Goal: Task Accomplishment & Management: Use online tool/utility

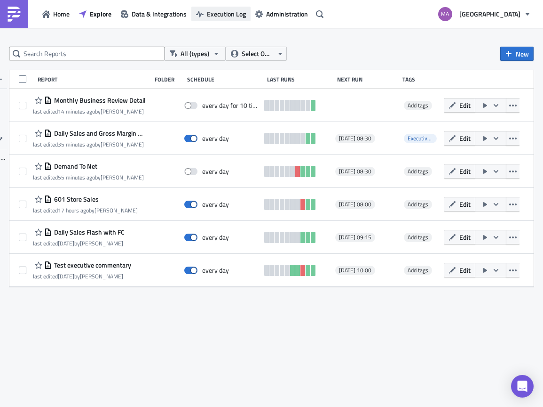
click at [221, 13] on span "Execution Log" at bounding box center [226, 14] width 39 height 10
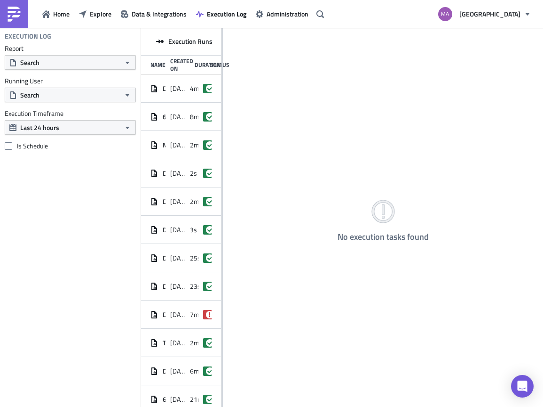
drag, startPoint x: 224, startPoint y: 63, endPoint x: 335, endPoint y: 65, distance: 110.6
click at [335, 65] on div "No execution tasks found" at bounding box center [383, 218] width 320 height 380
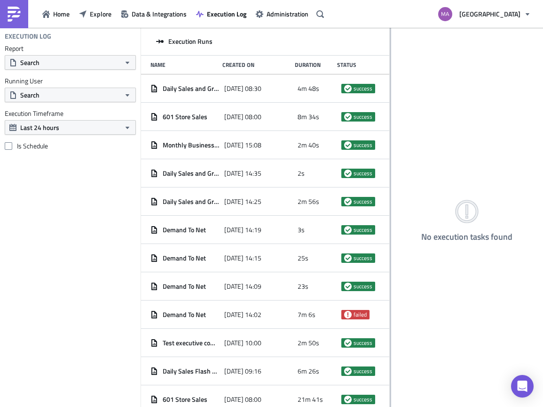
drag, startPoint x: 221, startPoint y: 75, endPoint x: 390, endPoint y: 75, distance: 168.9
click at [390, 75] on div at bounding box center [390, 218] width 1 height 380
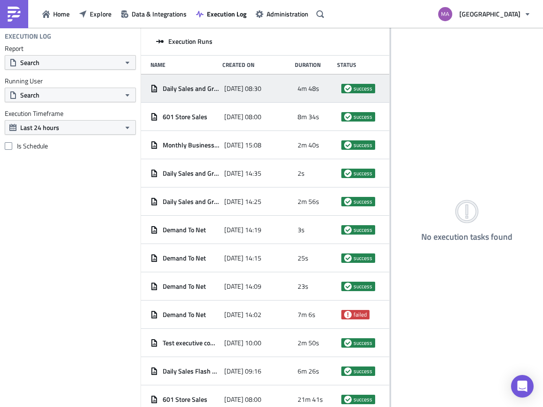
click at [187, 85] on span "Daily Sales and Gross Margin Report" at bounding box center [191, 88] width 57 height 8
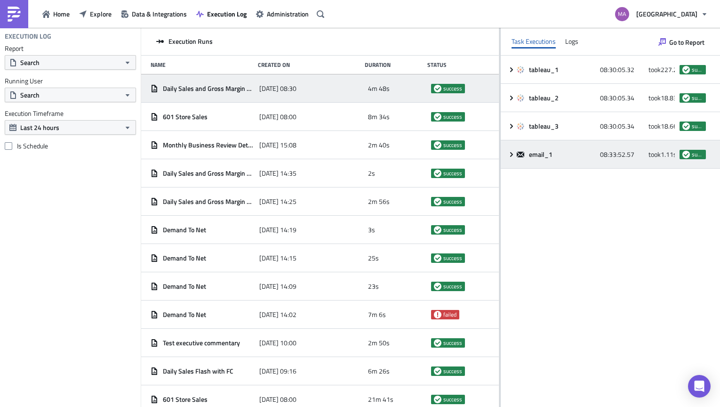
click at [508, 155] on icon at bounding box center [512, 155] width 8 height 8
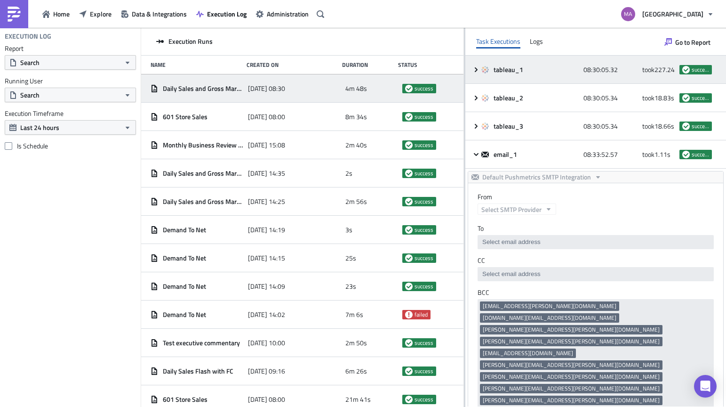
click at [472, 72] on icon at bounding box center [476, 70] width 8 height 8
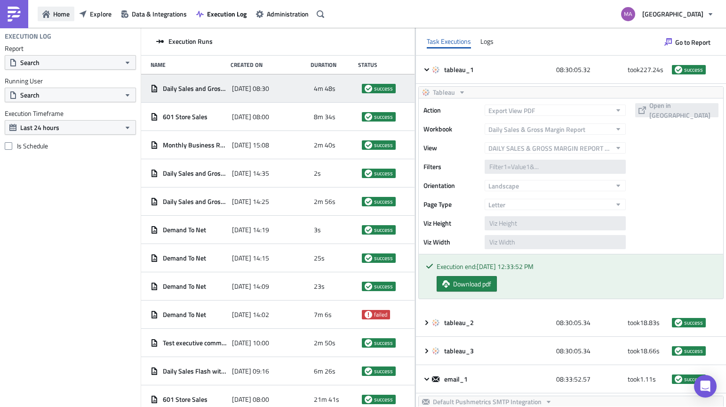
click at [72, 10] on button "Home" at bounding box center [56, 14] width 37 height 15
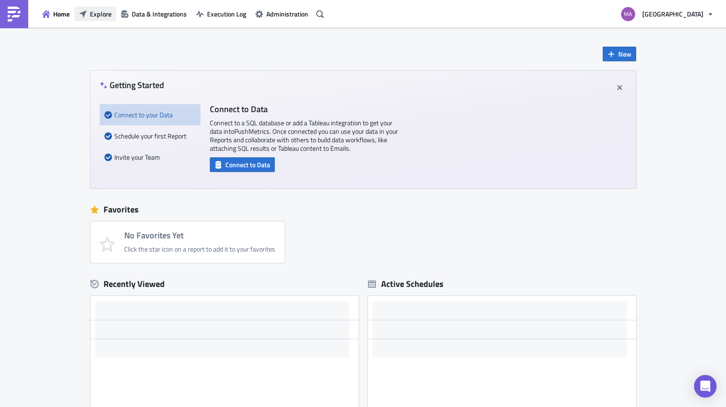
click at [91, 13] on span "Explore" at bounding box center [101, 14] width 22 height 10
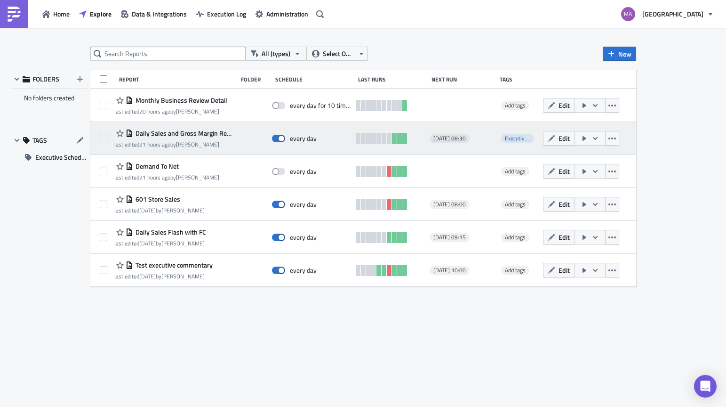
drag, startPoint x: 161, startPoint y: 130, endPoint x: 203, endPoint y: 153, distance: 47.6
click at [190, 152] on div "Daily Sales and Gross Margin Report last edited 21 hours ago by Marisa Quin eve…" at bounding box center [363, 138] width 546 height 33
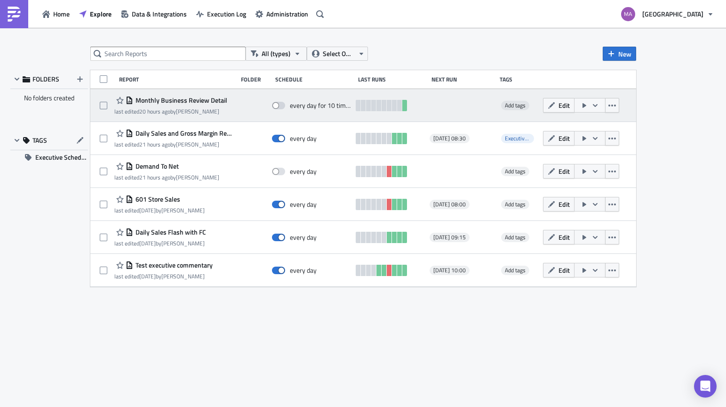
click at [192, 100] on span "Monthly Business Review Detail" at bounding box center [180, 100] width 94 height 8
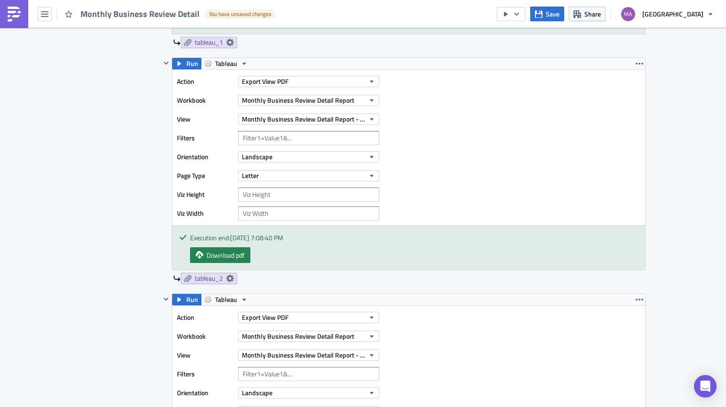
scroll to position [583, 0]
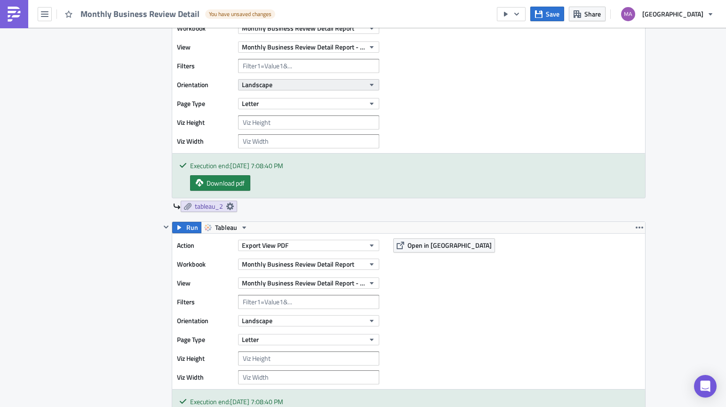
click at [261, 86] on span "Landscape" at bounding box center [257, 85] width 31 height 10
click at [262, 104] on button "Letter" at bounding box center [308, 103] width 141 height 11
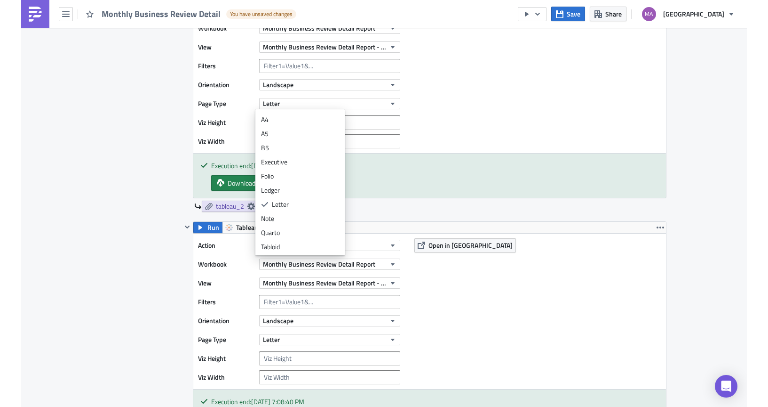
scroll to position [28, 0]
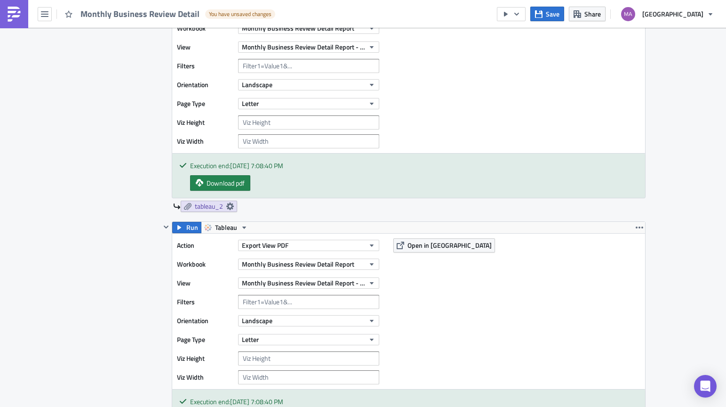
click at [407, 161] on div "Execution end: 8/19/2025, 7:08:40 PM" at bounding box center [414, 165] width 448 height 10
click at [306, 126] on input "number" at bounding box center [308, 122] width 141 height 14
click at [413, 125] on div "Action Export View PDF Workbook Monthly Business Review Detail Report View Mont…" at bounding box center [408, 75] width 473 height 155
click at [297, 121] on input "number" at bounding box center [308, 122] width 141 height 14
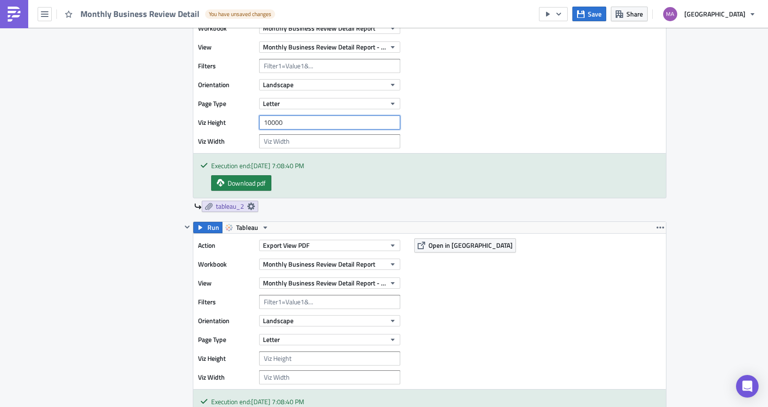
click at [270, 123] on input "10000" at bounding box center [329, 122] width 141 height 14
type input "10000"
click at [288, 141] on input "number" at bounding box center [329, 141] width 141 height 14
type input "3200"
click at [358, 175] on div "Download pdf" at bounding box center [435, 183] width 448 height 16
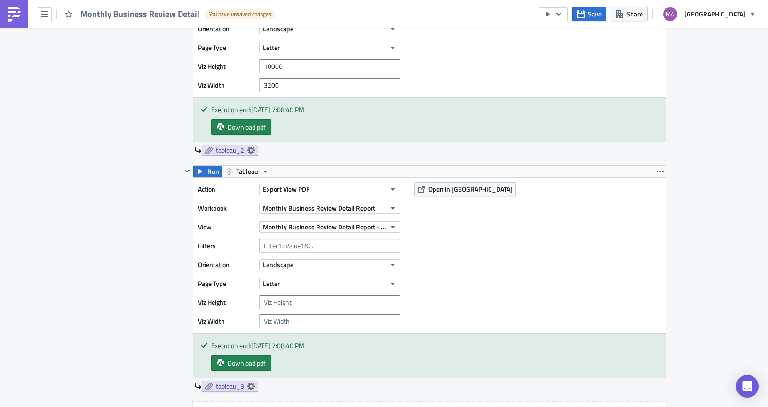
scroll to position [737, 0]
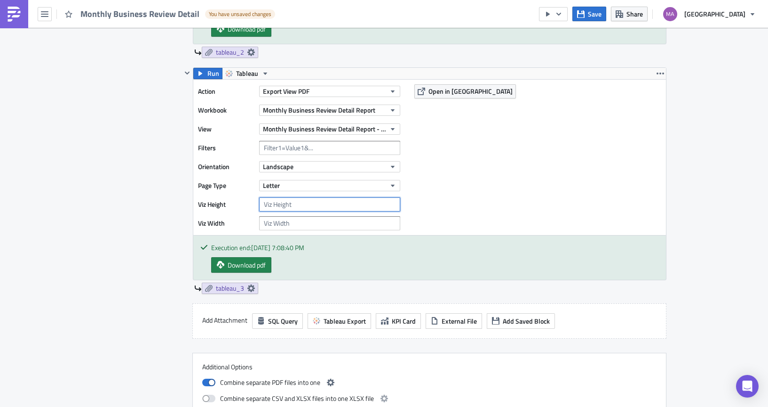
click at [304, 203] on input "number" at bounding box center [329, 204] width 141 height 14
type input "2"
type input "10000"
click at [302, 227] on input "number" at bounding box center [329, 223] width 141 height 14
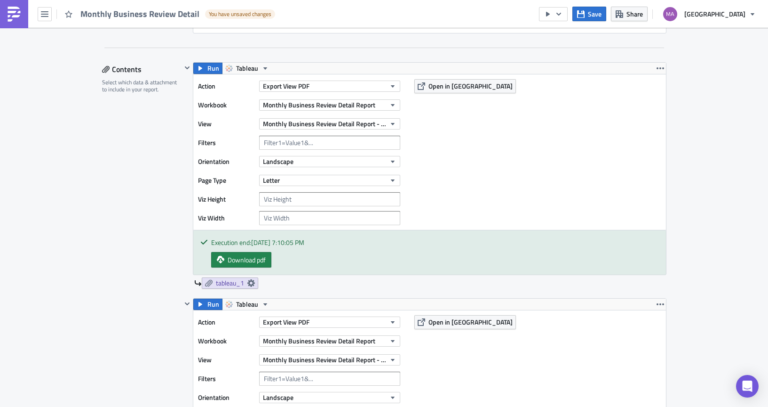
scroll to position [256, 0]
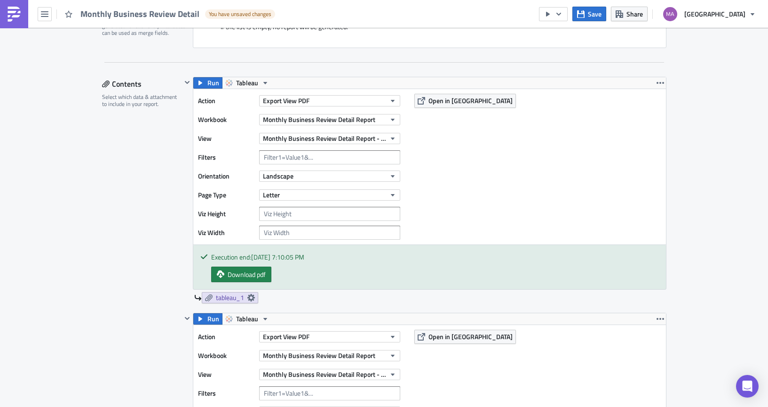
type input "3200"
click at [289, 218] on input "number" at bounding box center [329, 214] width 141 height 14
type input "10000"
click at [304, 232] on input "number" at bounding box center [329, 232] width 141 height 14
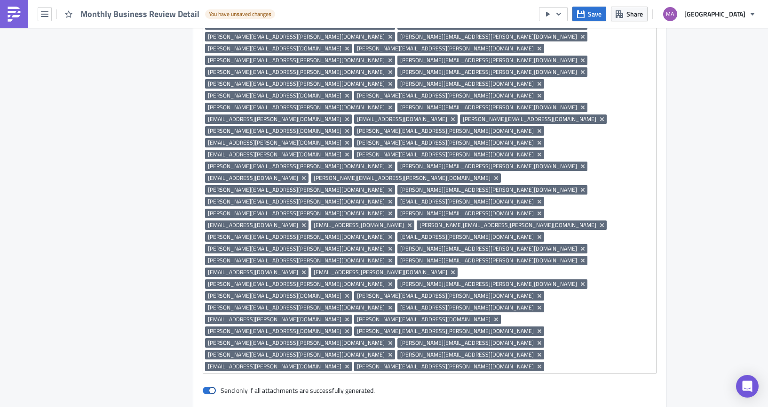
scroll to position [1635, 0]
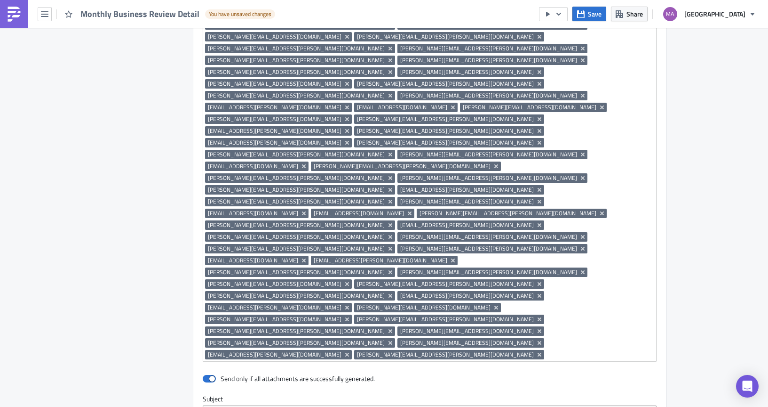
type input "3200"
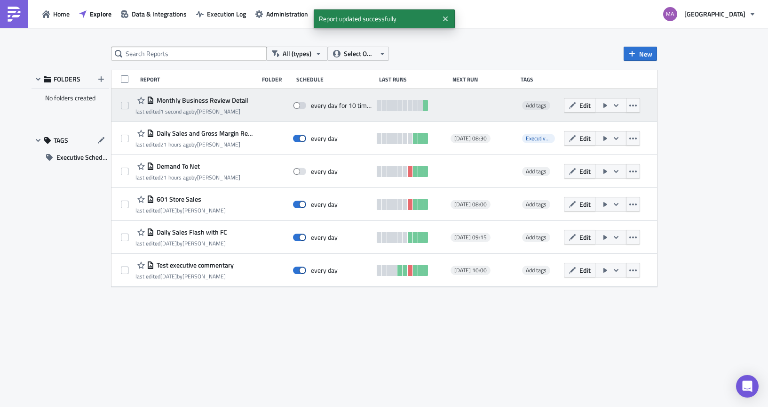
click at [543, 108] on icon "button" at bounding box center [617, 106] width 8 height 8
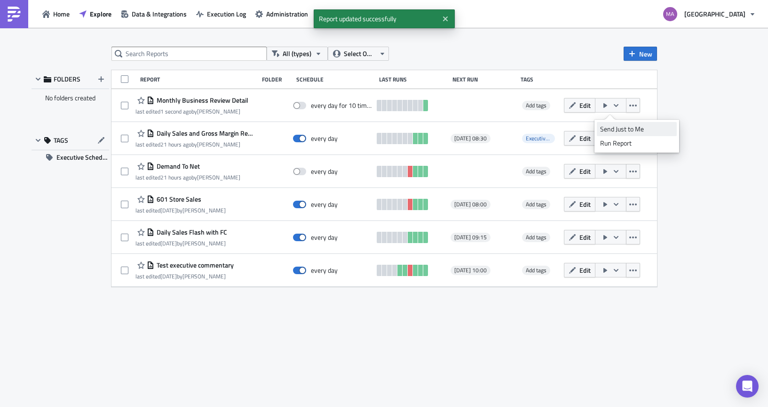
click at [543, 128] on div "Send Just to Me" at bounding box center [636, 128] width 73 height 9
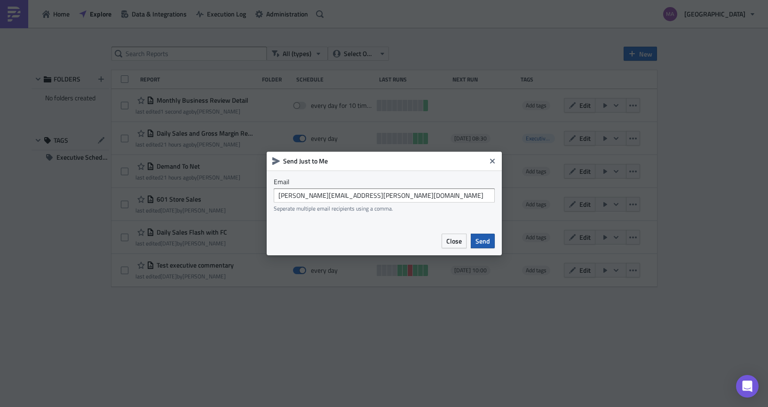
click at [481, 240] on span "Send" at bounding box center [483, 241] width 15 height 10
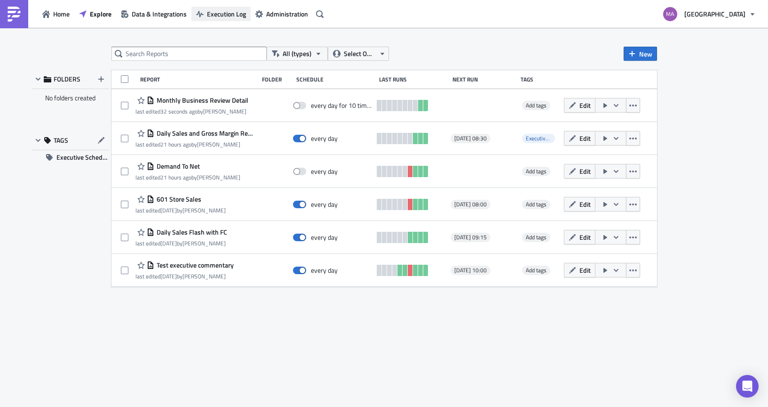
click at [225, 14] on span "Execution Log" at bounding box center [226, 14] width 39 height 10
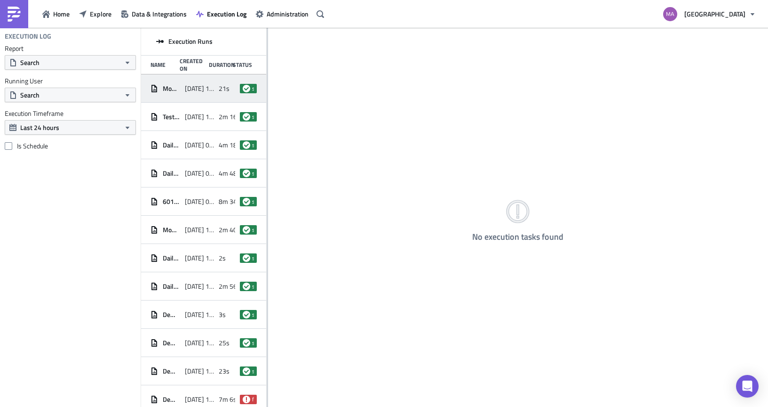
click at [195, 91] on span "2025-08-20 11:18" at bounding box center [200, 88] width 30 height 8
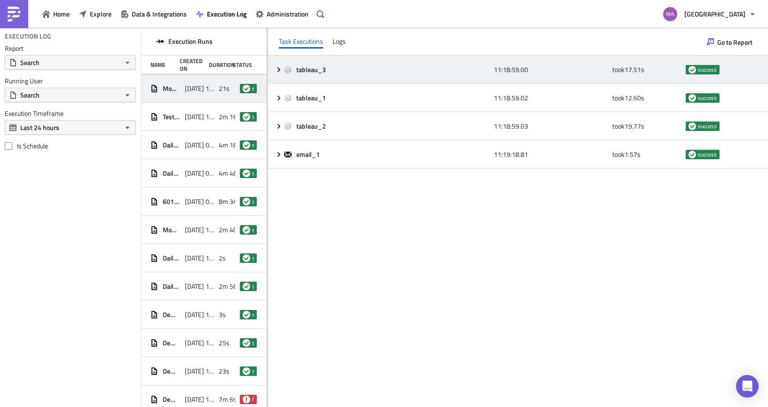
click at [276, 71] on icon at bounding box center [279, 70] width 8 height 8
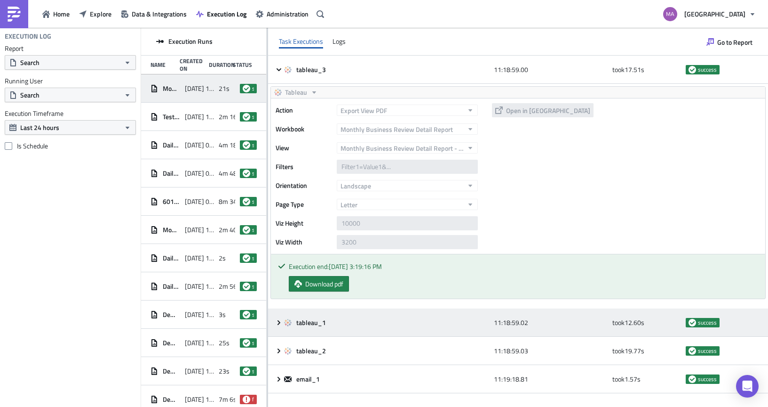
click at [278, 325] on icon at bounding box center [279, 323] width 8 height 8
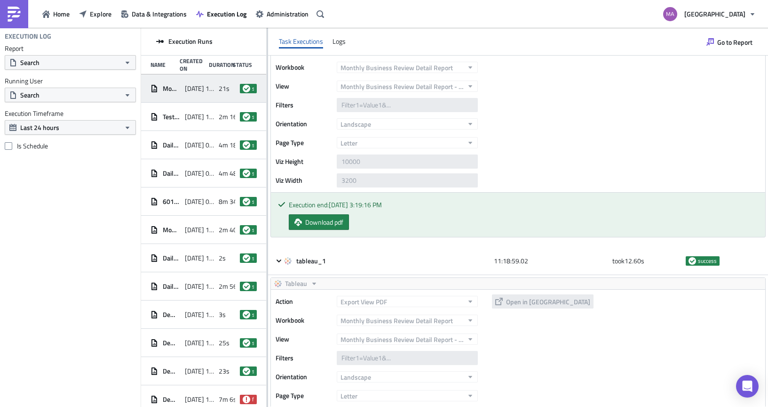
scroll to position [211, 0]
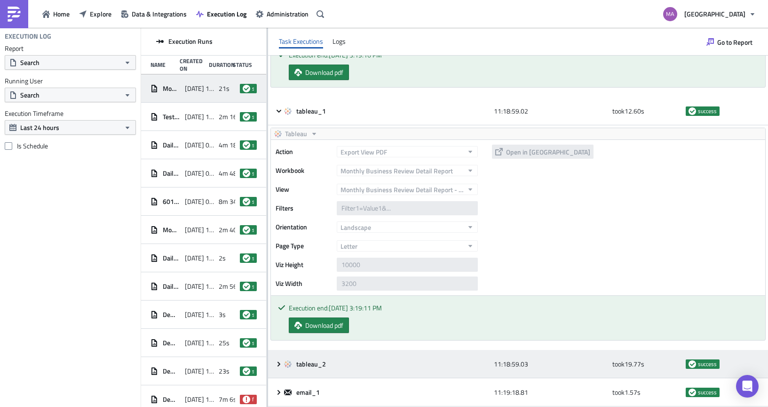
click at [277, 363] on icon at bounding box center [279, 364] width 8 height 8
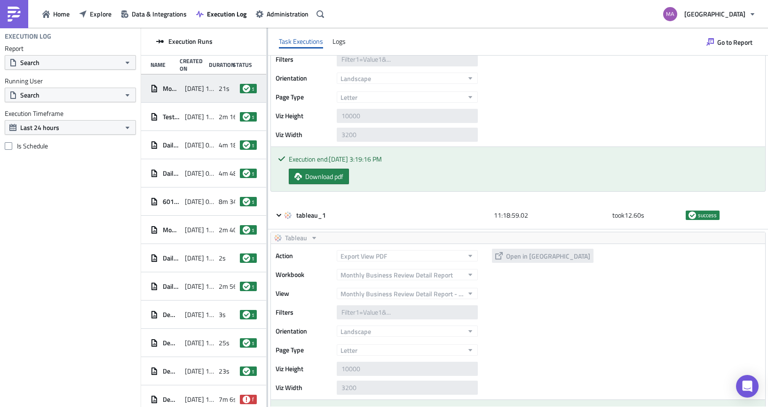
scroll to position [0, 0]
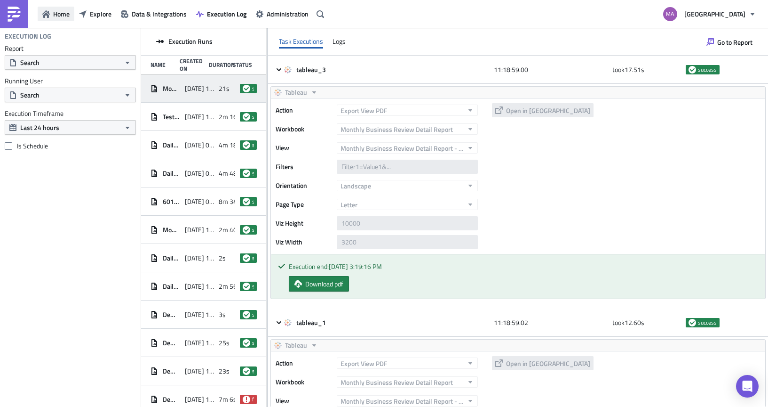
click at [58, 14] on span "Home" at bounding box center [61, 14] width 16 height 10
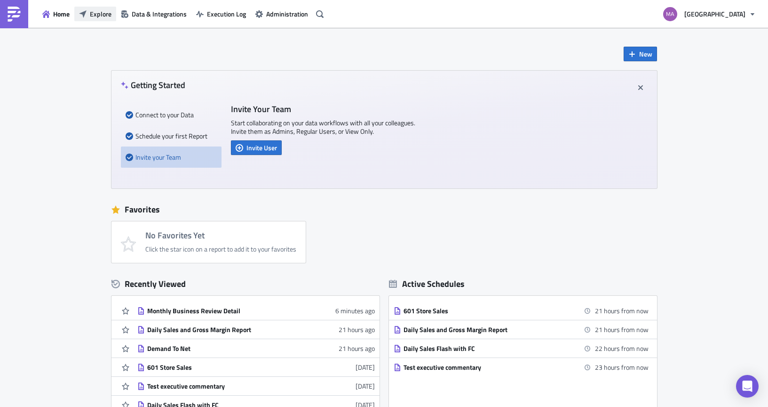
click at [98, 17] on span "Explore" at bounding box center [101, 14] width 22 height 10
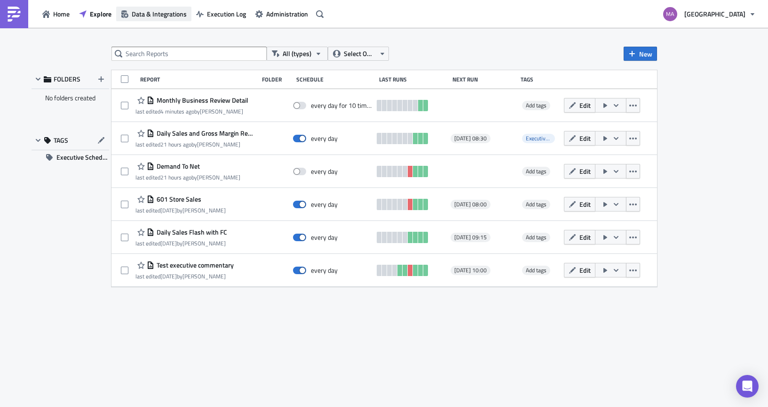
click at [148, 16] on span "Data & Integrations" at bounding box center [159, 14] width 55 height 10
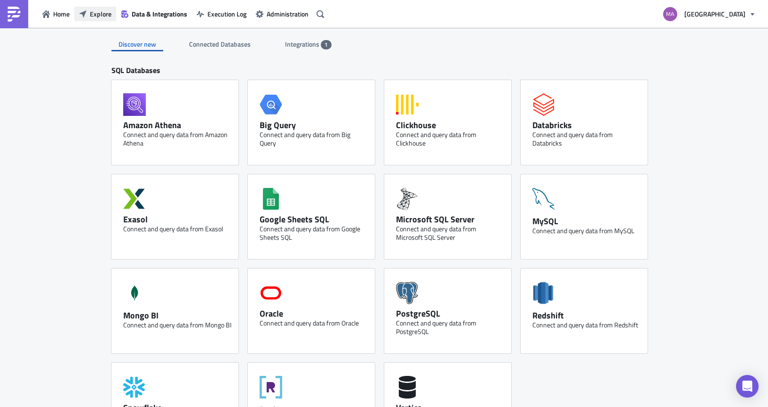
click at [90, 17] on span "Explore" at bounding box center [101, 14] width 22 height 10
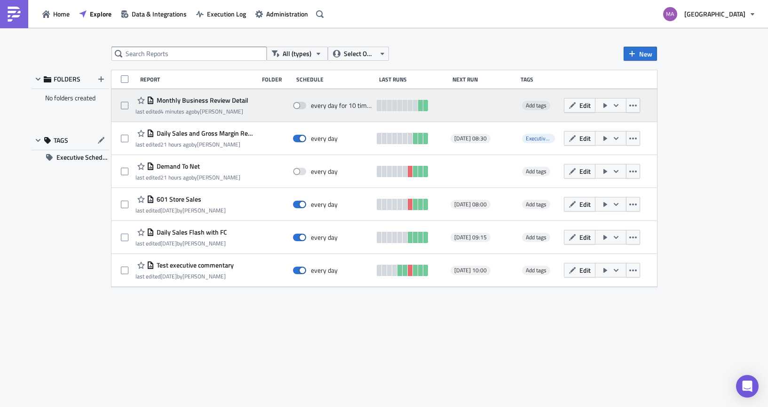
click at [194, 100] on span "Monthly Business Review Detail" at bounding box center [201, 100] width 94 height 8
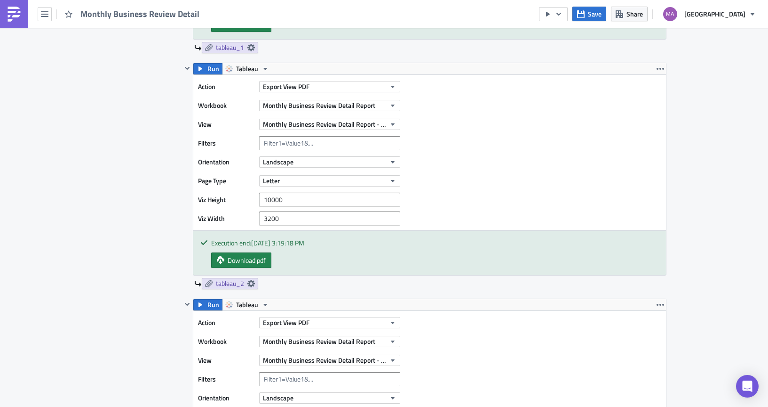
scroll to position [502, 0]
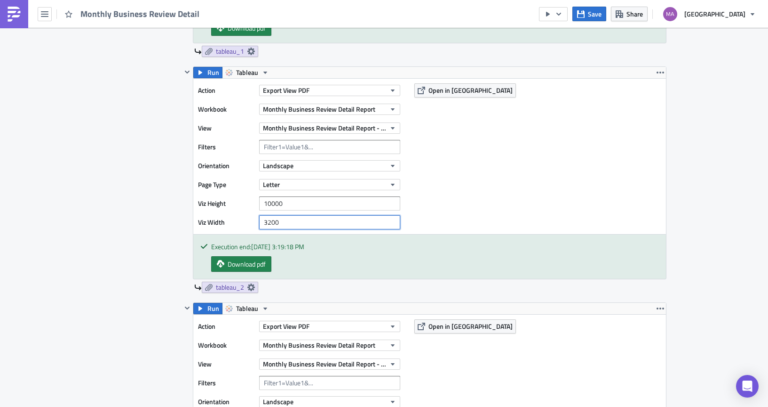
drag, startPoint x: 282, startPoint y: 223, endPoint x: 251, endPoint y: 223, distance: 31.5
click at [251, 223] on div "Viz Width 3200" at bounding box center [301, 222] width 207 height 14
paste input "2397"
type input "2397"
drag, startPoint x: 288, startPoint y: 203, endPoint x: 252, endPoint y: 204, distance: 35.8
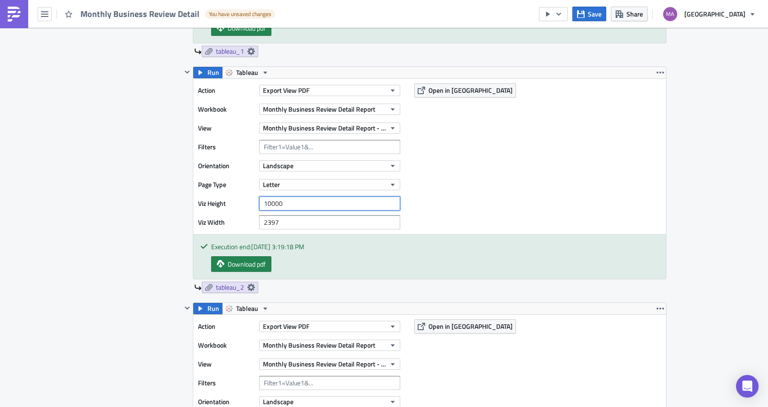
click at [252, 204] on div "Viz Height 10000" at bounding box center [301, 203] width 207 height 14
paste input "7502"
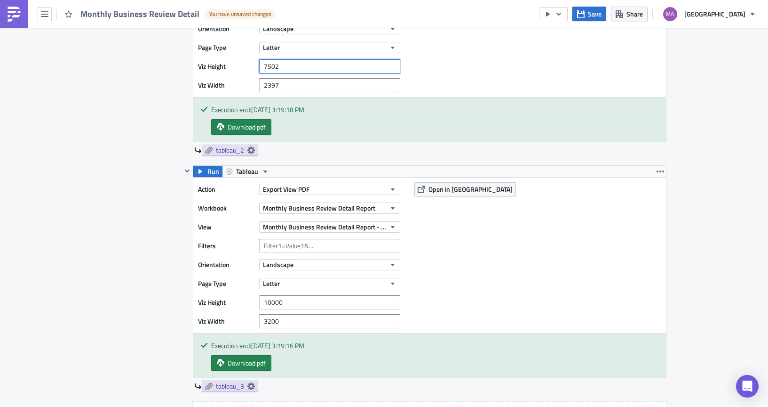
scroll to position [631, 0]
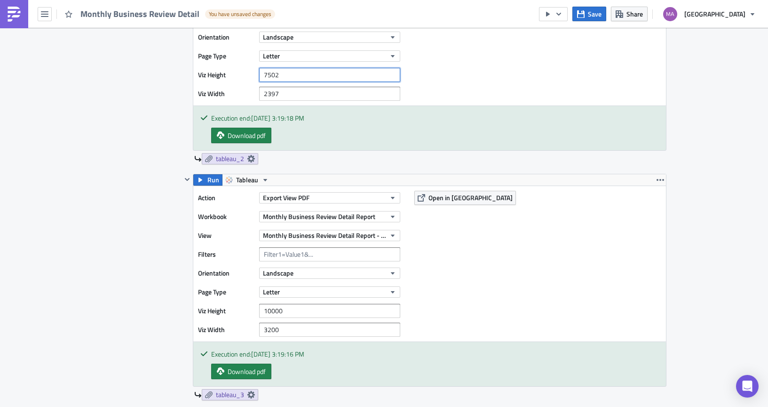
drag, startPoint x: 272, startPoint y: 75, endPoint x: 257, endPoint y: 74, distance: 15.1
click at [259, 74] on input "7502" at bounding box center [329, 75] width 141 height 14
type input "7502"
drag, startPoint x: 284, startPoint y: 309, endPoint x: 256, endPoint y: 308, distance: 27.8
click at [259, 308] on input "10000" at bounding box center [329, 311] width 141 height 14
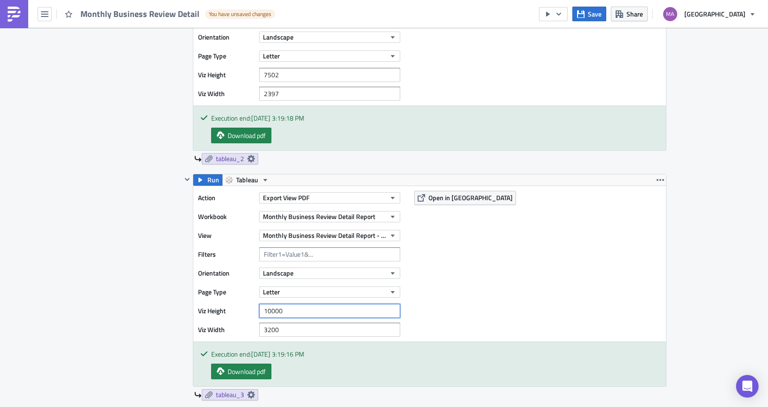
paste input "7502"
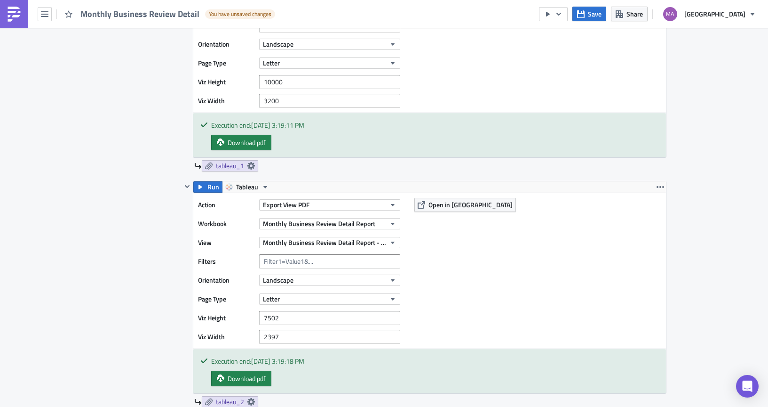
type input "7502"
drag, startPoint x: 290, startPoint y: 83, endPoint x: 246, endPoint y: 80, distance: 43.9
click at [246, 80] on div "Viz Height 10000" at bounding box center [301, 82] width 207 height 14
paste input "7502"
type input "7502"
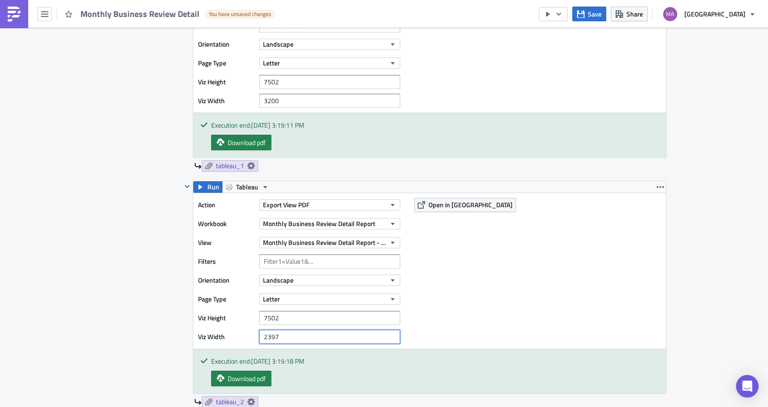
drag, startPoint x: 262, startPoint y: 335, endPoint x: 242, endPoint y: 334, distance: 19.8
click at [242, 334] on div "Viz Width 2397" at bounding box center [301, 336] width 207 height 14
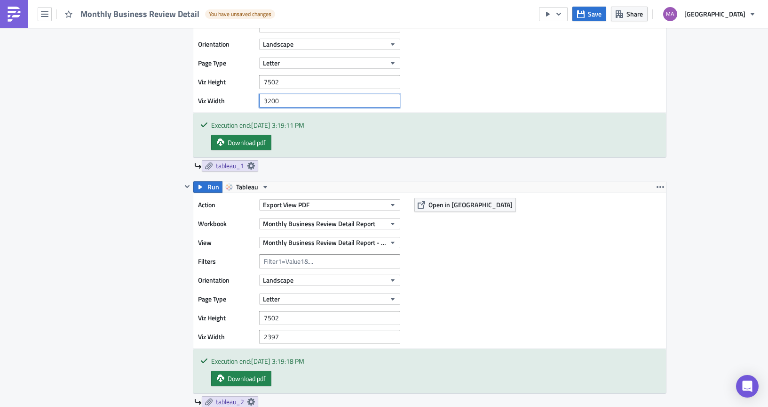
drag, startPoint x: 293, startPoint y: 104, endPoint x: 243, endPoint y: 100, distance: 50.1
click at [243, 100] on div "Viz Width 3200" at bounding box center [301, 101] width 207 height 14
paste input "2397"
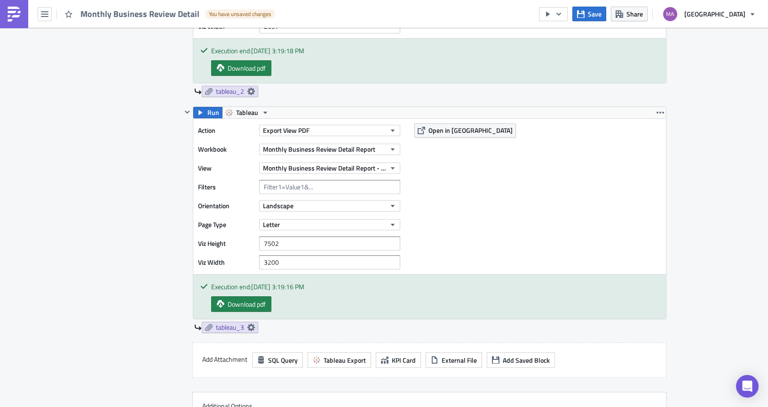
type input "2397"
drag, startPoint x: 284, startPoint y: 262, endPoint x: 239, endPoint y: 258, distance: 45.3
click at [239, 258] on div "Viz Width 3200" at bounding box center [301, 262] width 207 height 14
paste input "2397"
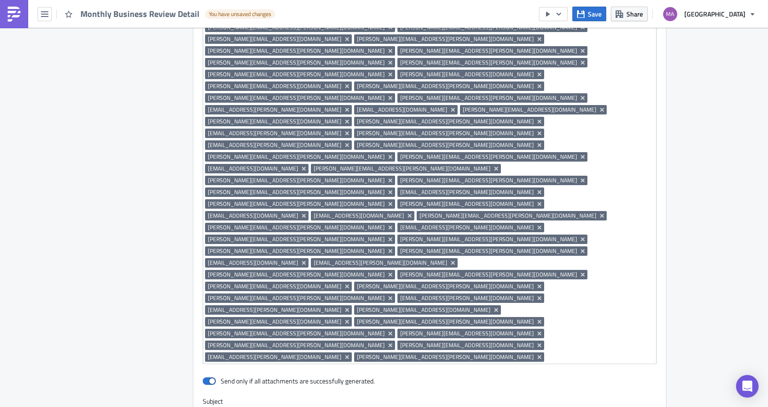
scroll to position [1635, 0]
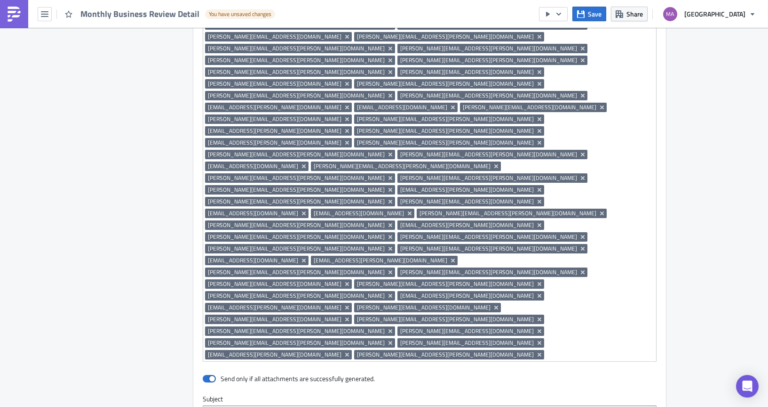
type input "2397"
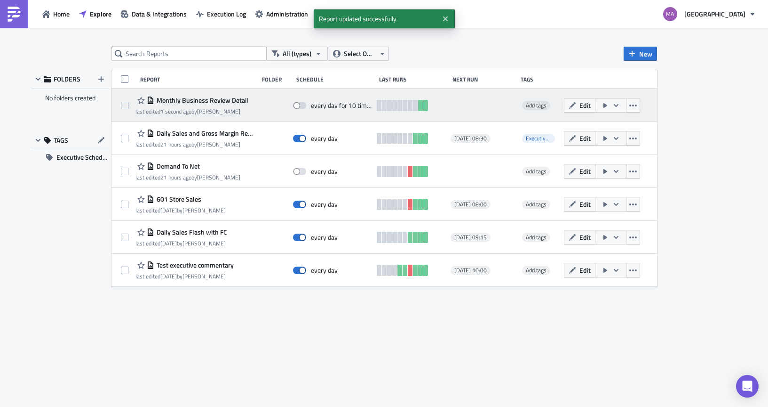
click at [543, 105] on icon "button" at bounding box center [617, 106] width 8 height 8
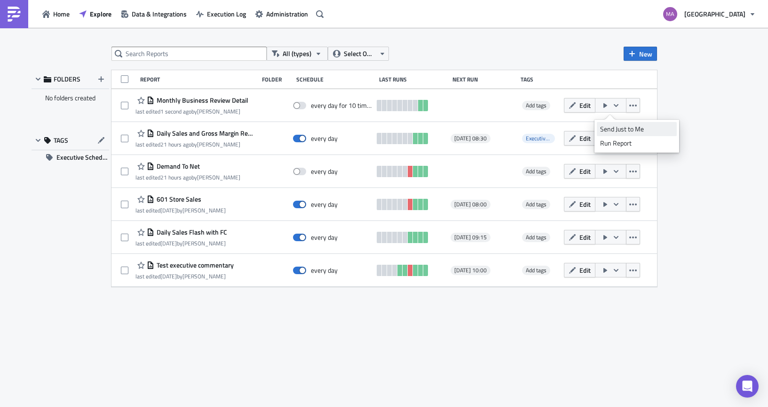
click at [543, 127] on div "Send Just to Me" at bounding box center [636, 128] width 73 height 9
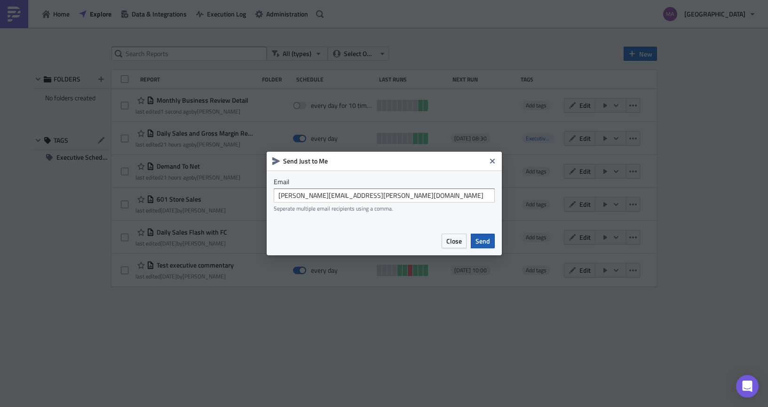
click at [482, 242] on span "Send" at bounding box center [483, 241] width 15 height 10
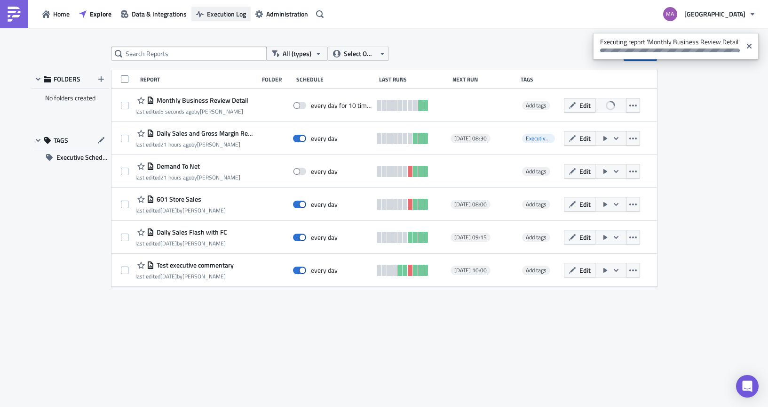
click at [221, 16] on span "Execution Log" at bounding box center [226, 14] width 39 height 10
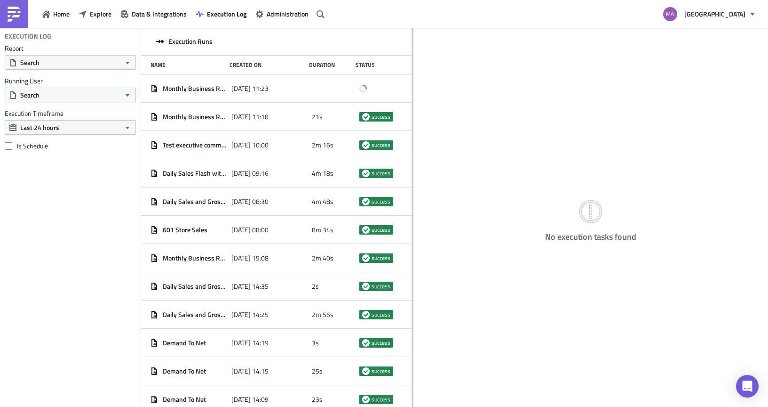
drag, startPoint x: 267, startPoint y: 73, endPoint x: 412, endPoint y: 79, distance: 145.0
click at [412, 79] on div at bounding box center [412, 218] width 1 height 380
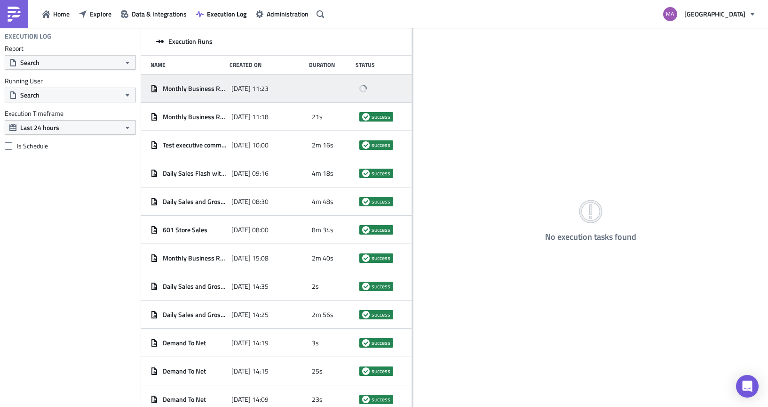
click at [228, 84] on div "Monthly Business Review Detail 2025-08-20 11:23" at bounding box center [276, 88] width 271 height 28
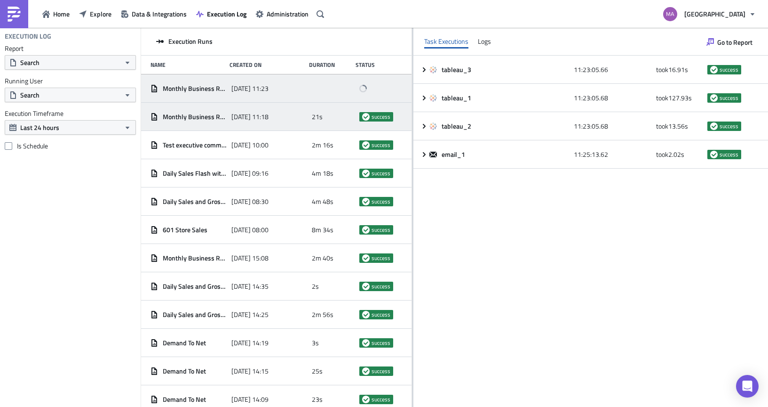
click at [269, 122] on div "2025-08-20 11:18" at bounding box center [270, 116] width 76 height 17
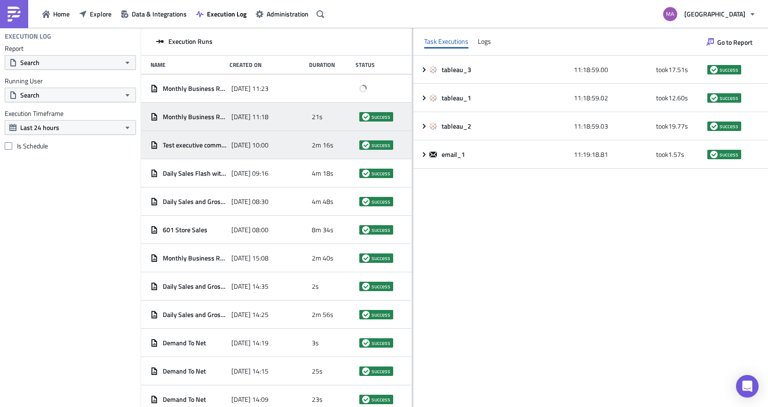
click at [269, 143] on span "2025-08-20 10:00" at bounding box center [250, 145] width 37 height 8
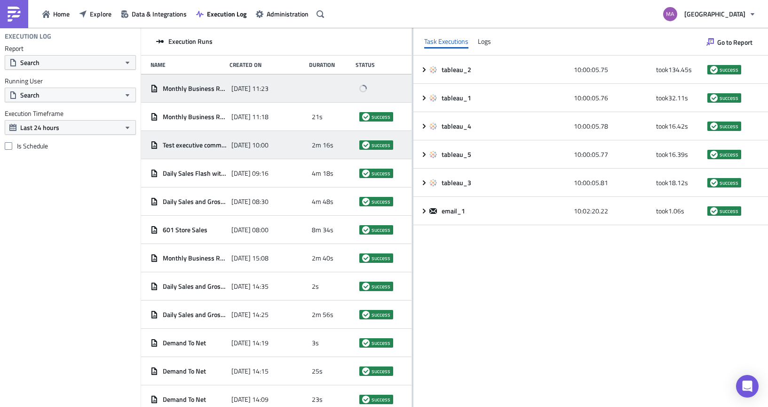
click at [260, 90] on span "2025-08-20 11:23" at bounding box center [250, 88] width 37 height 8
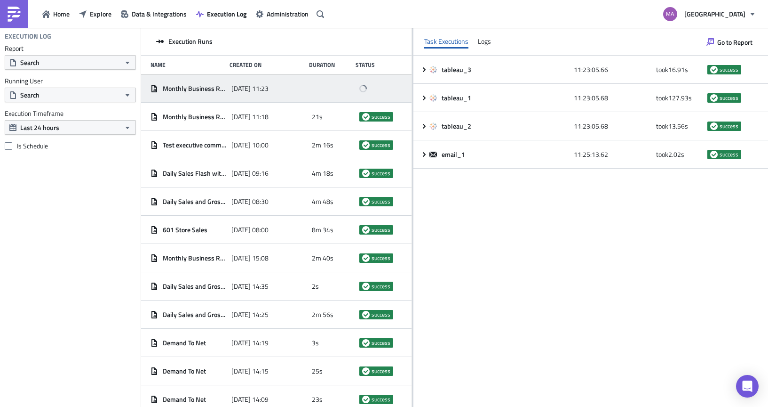
click at [215, 81] on div "Monthly Business Review Detail" at bounding box center [189, 88] width 76 height 17
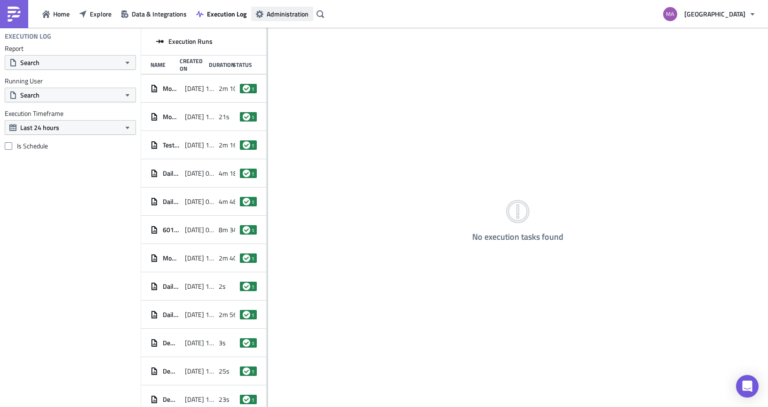
click at [256, 19] on button "Administration" at bounding box center [282, 14] width 62 height 15
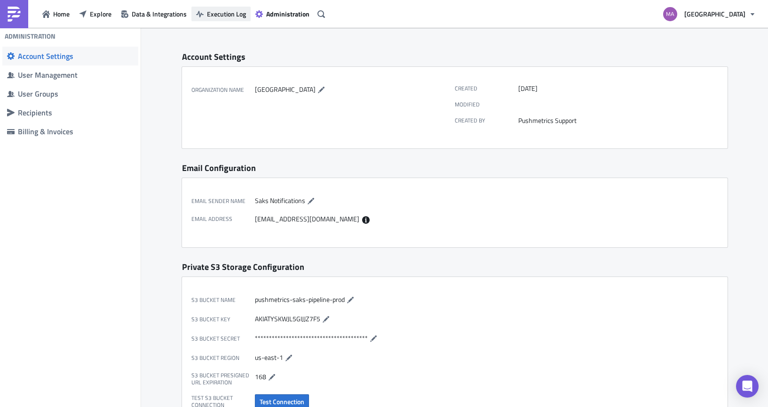
click at [234, 17] on span "Execution Log" at bounding box center [226, 14] width 39 height 10
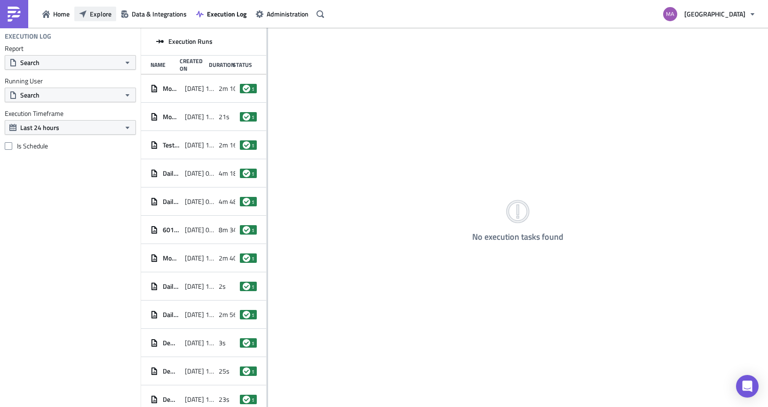
click at [96, 16] on span "Explore" at bounding box center [101, 14] width 22 height 10
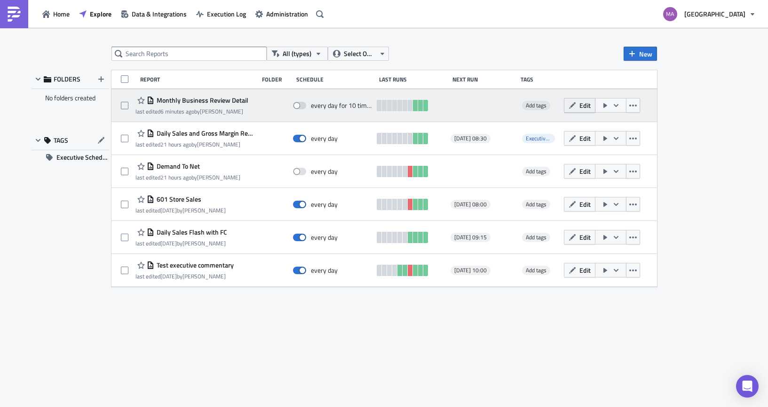
click at [583, 106] on span "Edit" at bounding box center [585, 105] width 11 height 10
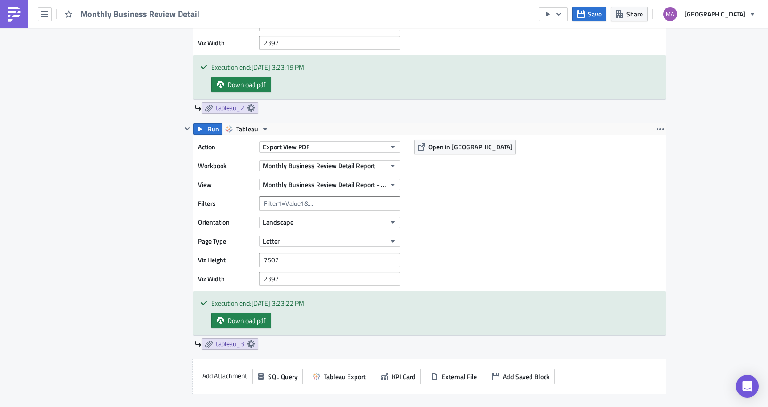
scroll to position [679, 0]
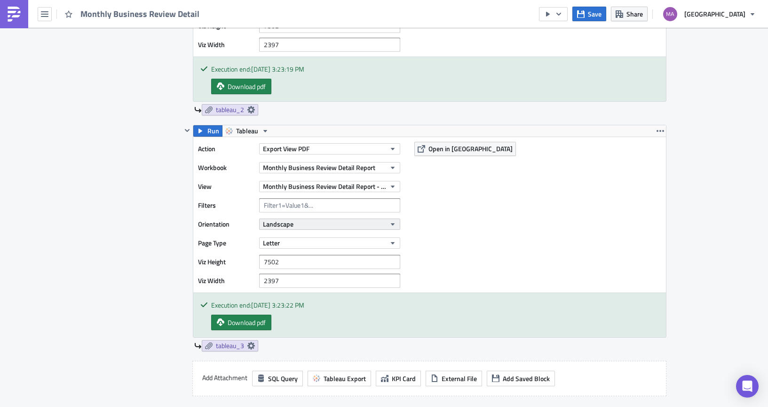
click at [325, 223] on button "Landscape" at bounding box center [329, 223] width 141 height 11
click at [464, 228] on div "Action Export View PDF Workbook Monthly Business Review Detail Report View Mont…" at bounding box center [429, 214] width 473 height 155
click at [361, 242] on button "Letter" at bounding box center [329, 242] width 141 height 11
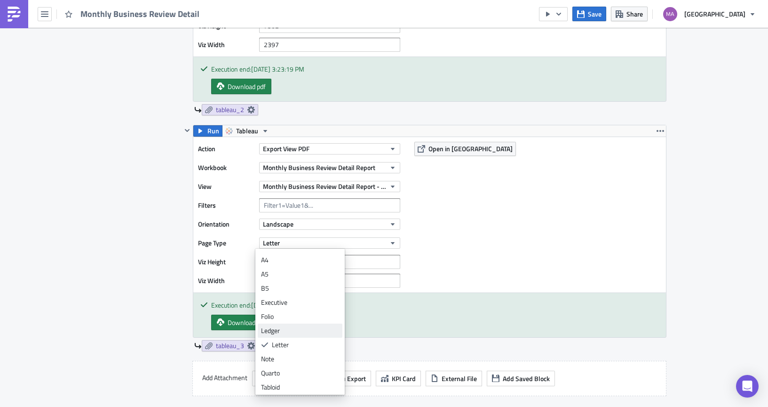
scroll to position [28, 0]
click at [365, 224] on button "Landscape" at bounding box center [329, 223] width 141 height 11
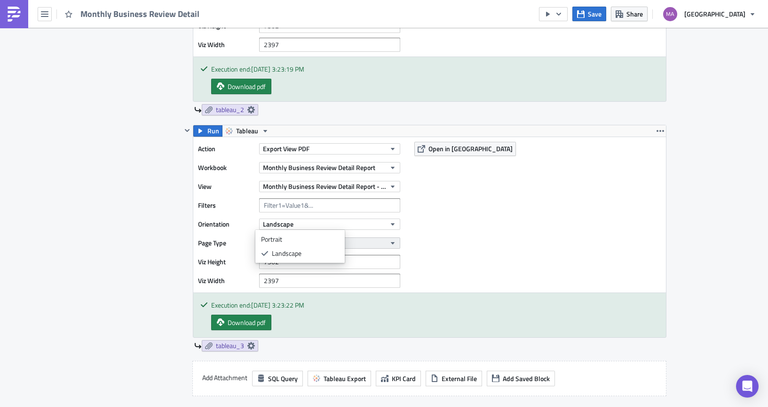
click at [332, 238] on div "Portrait" at bounding box center [300, 238] width 78 height 9
click at [328, 241] on button "Letter" at bounding box center [329, 242] width 141 height 11
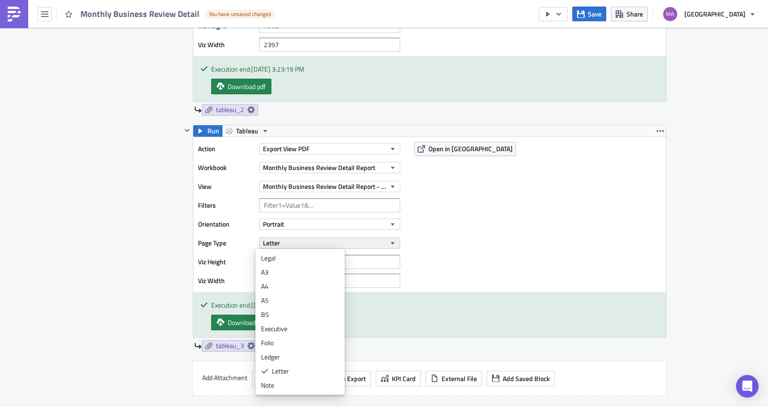
click at [328, 242] on button "Letter" at bounding box center [329, 242] width 141 height 11
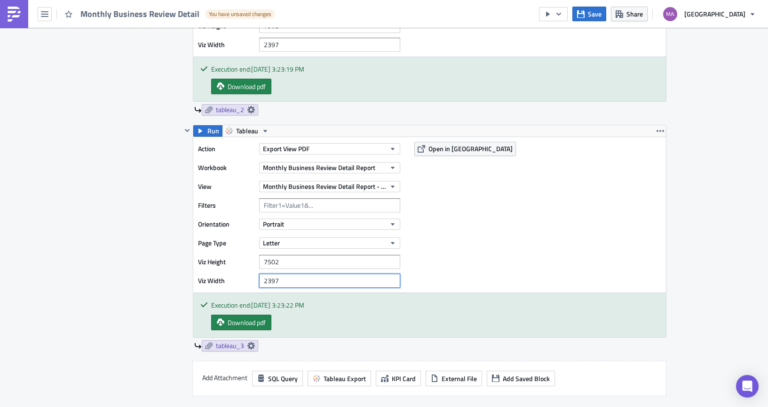
drag, startPoint x: 282, startPoint y: 280, endPoint x: 250, endPoint y: 281, distance: 31.6
click at [250, 281] on div "Viz Width 2397" at bounding box center [301, 280] width 207 height 14
paste input "612"
type input "612"
click at [544, 271] on div "Action Export View PDF Workbook Monthly Business Review Detail Report View Mont…" at bounding box center [429, 214] width 473 height 155
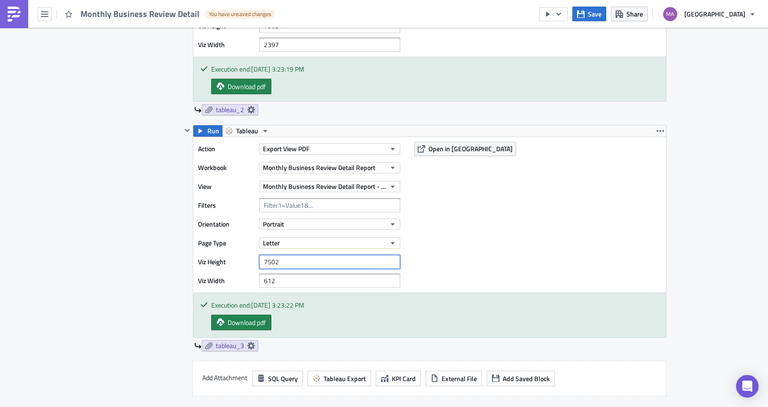
drag, startPoint x: 288, startPoint y: 261, endPoint x: 248, endPoint y: 259, distance: 40.5
click at [247, 259] on div "Viz Height 7502" at bounding box center [301, 262] width 207 height 14
paste input "191"
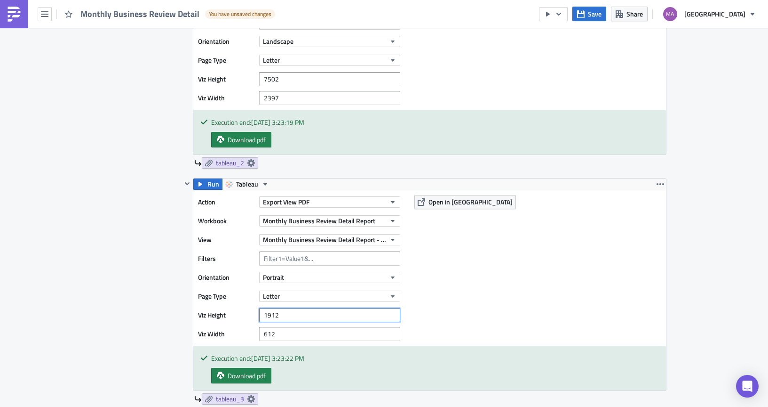
scroll to position [624, 0]
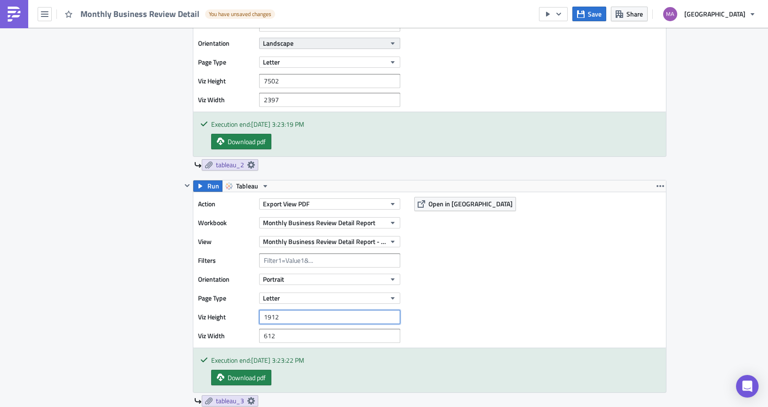
type input "1912"
click at [290, 46] on button "Landscape" at bounding box center [329, 43] width 141 height 11
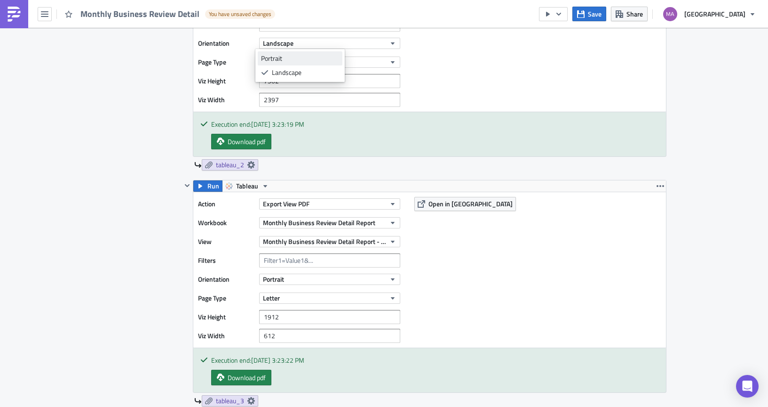
click at [290, 55] on div "Portrait" at bounding box center [300, 58] width 78 height 9
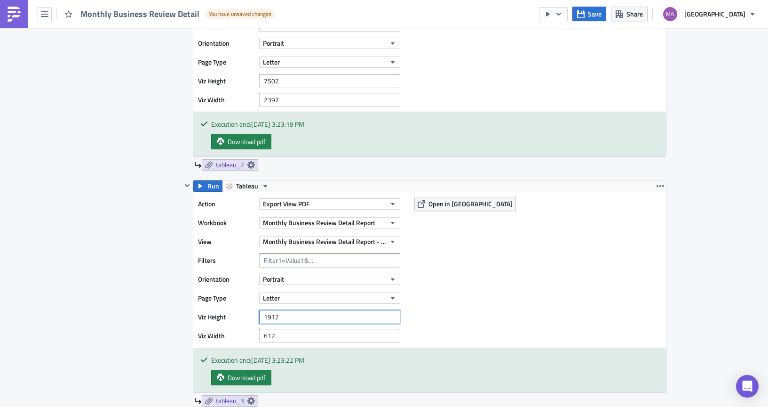
drag, startPoint x: 282, startPoint y: 320, endPoint x: 256, endPoint y: 319, distance: 25.9
click at [259, 319] on input "1912" at bounding box center [329, 317] width 141 height 14
drag, startPoint x: 302, startPoint y: 83, endPoint x: 315, endPoint y: 91, distance: 15.4
click at [270, 82] on input "7502" at bounding box center [329, 81] width 141 height 14
click at [264, 82] on input "7502" at bounding box center [329, 81] width 141 height 14
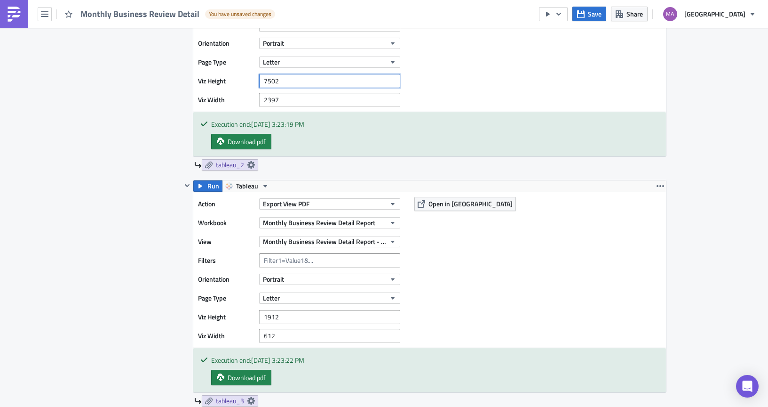
drag, startPoint x: 289, startPoint y: 81, endPoint x: 252, endPoint y: 81, distance: 36.7
click at [252, 81] on div "Viz Height 7502" at bounding box center [301, 81] width 207 height 14
paste input "191"
type input "1912"
drag, startPoint x: 260, startPoint y: 335, endPoint x: 290, endPoint y: 317, distance: 35.3
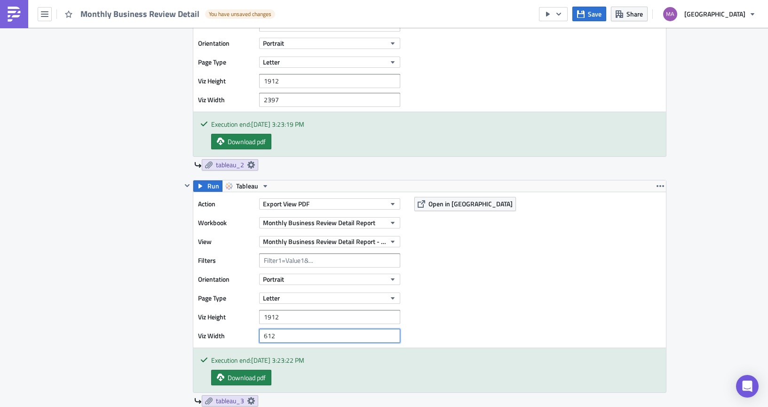
click at [259, 335] on input "612" at bounding box center [329, 335] width 141 height 14
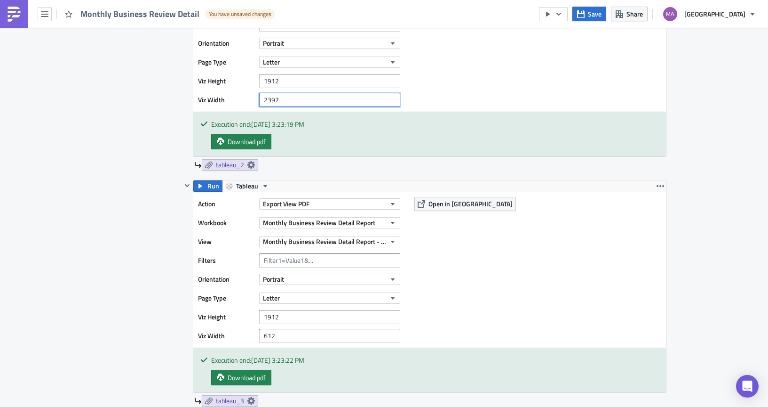
drag, startPoint x: 281, startPoint y: 98, endPoint x: 255, endPoint y: 97, distance: 26.4
click at [255, 97] on div "Viz Width 2397" at bounding box center [301, 100] width 207 height 14
paste input "612"
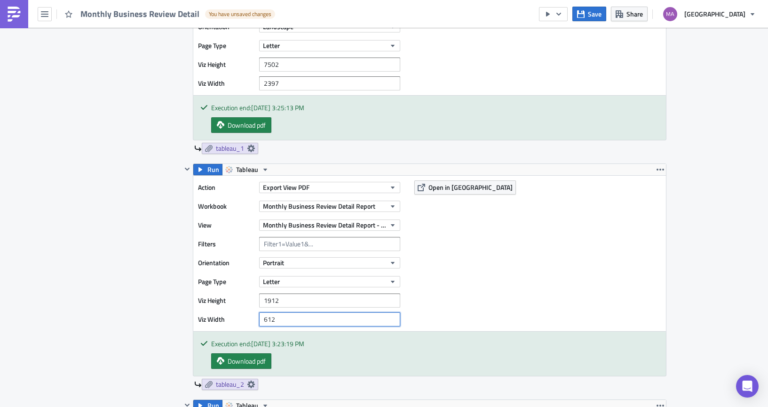
scroll to position [403, 0]
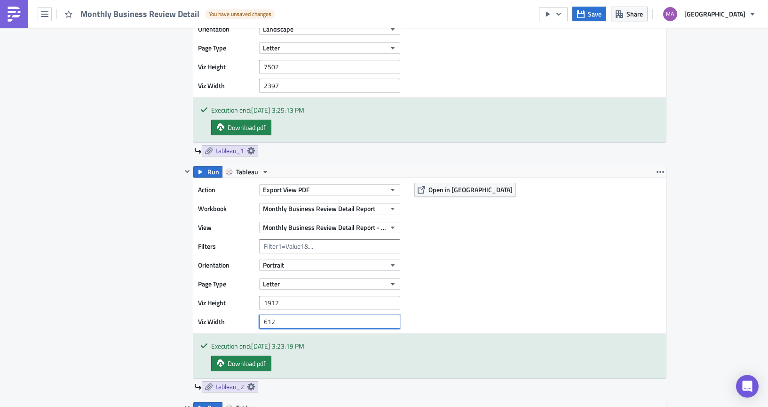
type input "612"
drag, startPoint x: 272, startPoint y: 306, endPoint x: 257, endPoint y: 306, distance: 15.1
click at [259, 306] on input "1912" at bounding box center [329, 303] width 141 height 14
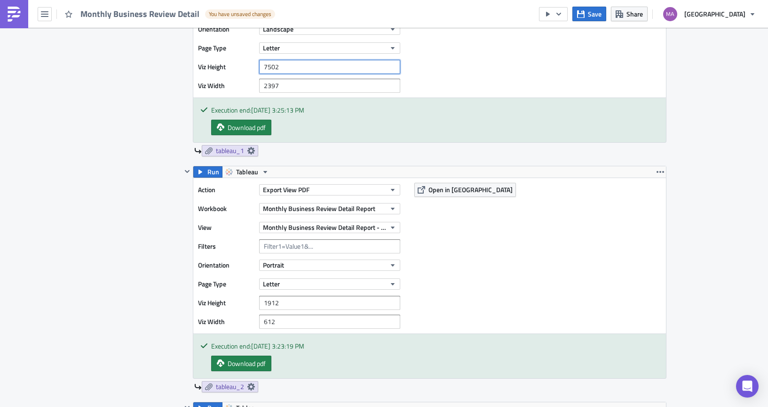
drag, startPoint x: 271, startPoint y: 70, endPoint x: 252, endPoint y: 69, distance: 19.3
click at [252, 69] on div "Viz Height 7502" at bounding box center [301, 67] width 207 height 14
paste input "191"
type input "1912"
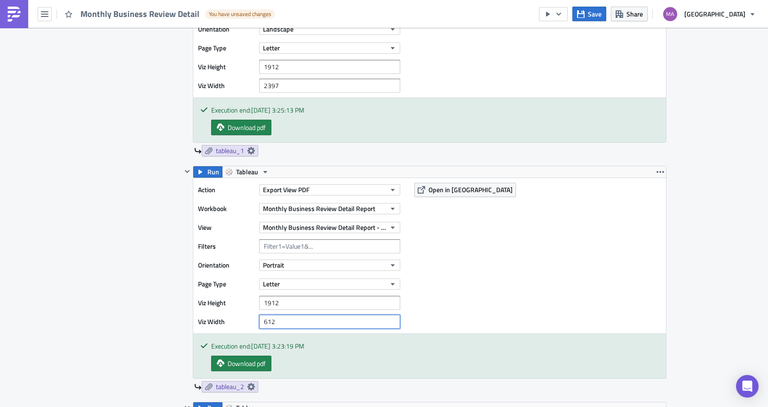
drag, startPoint x: 269, startPoint y: 325, endPoint x: 256, endPoint y: 324, distance: 12.3
click at [259, 324] on input "612" at bounding box center [329, 321] width 141 height 14
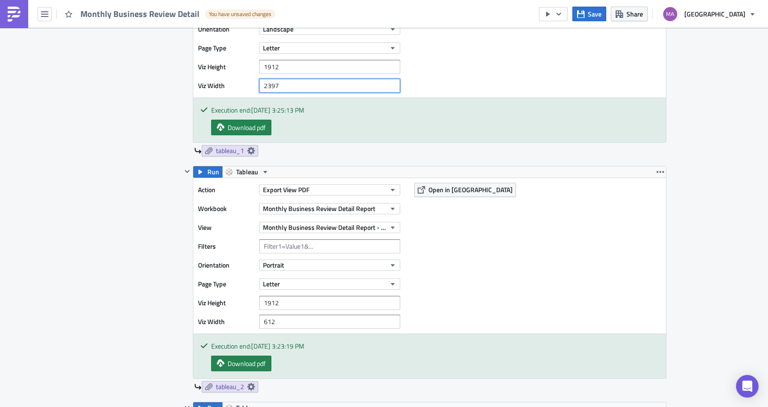
drag, startPoint x: 275, startPoint y: 85, endPoint x: 260, endPoint y: 85, distance: 15.5
click at [260, 85] on input "2397" at bounding box center [329, 86] width 141 height 14
paste input "612"
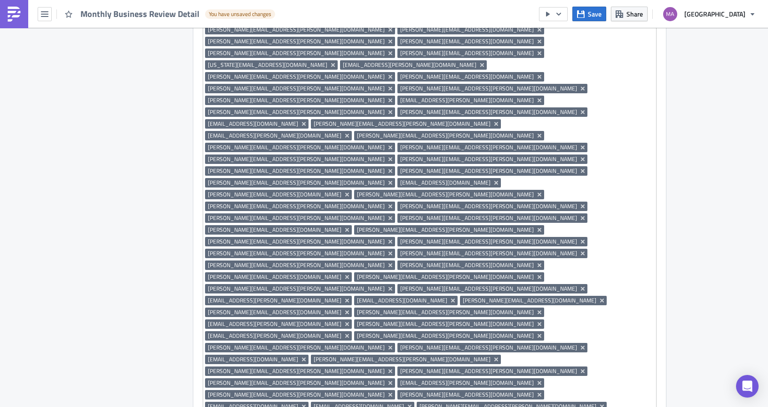
scroll to position [1635, 0]
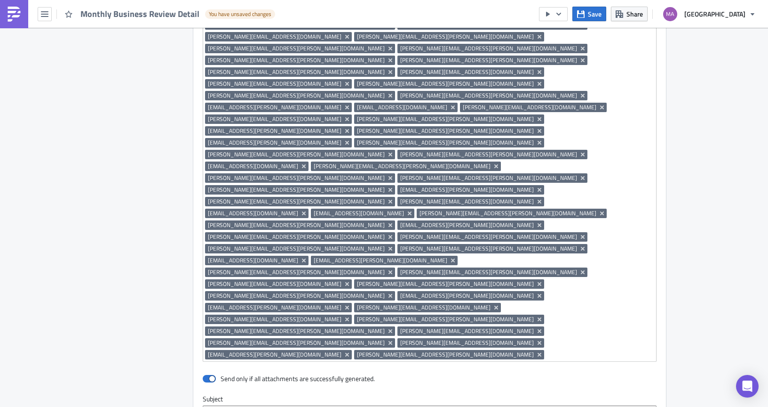
type input "612"
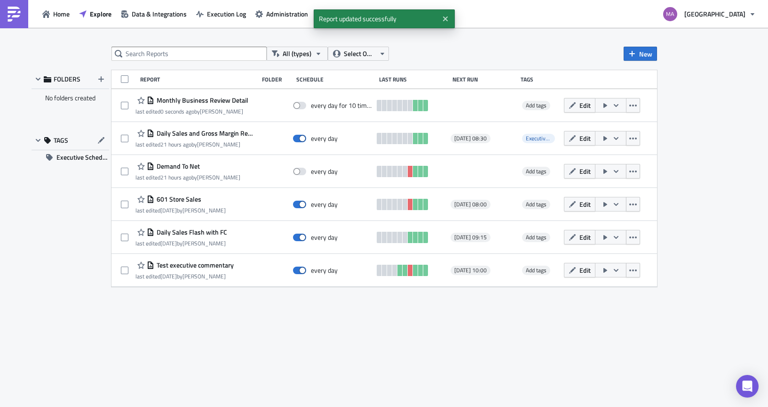
click at [617, 107] on icon "button" at bounding box center [617, 106] width 8 height 8
click at [608, 128] on div "Send Just to Me" at bounding box center [636, 128] width 73 height 9
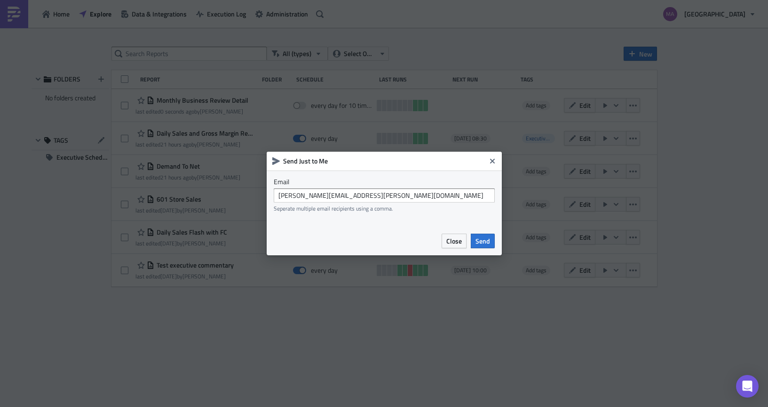
click at [487, 241] on span "Send" at bounding box center [483, 241] width 15 height 10
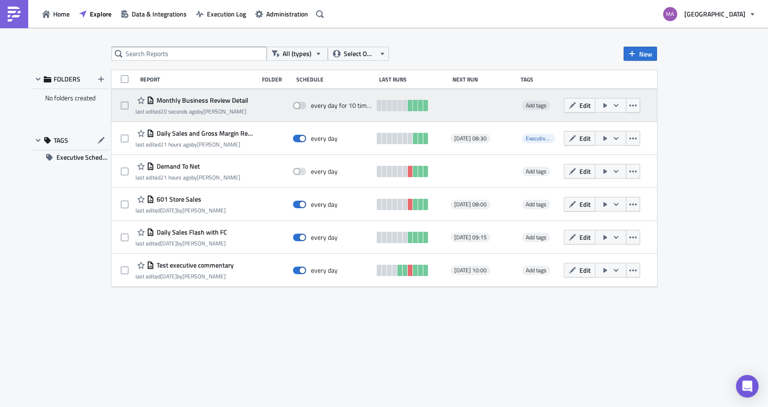
click at [165, 99] on span "Monthly Business Review Detail" at bounding box center [201, 100] width 94 height 8
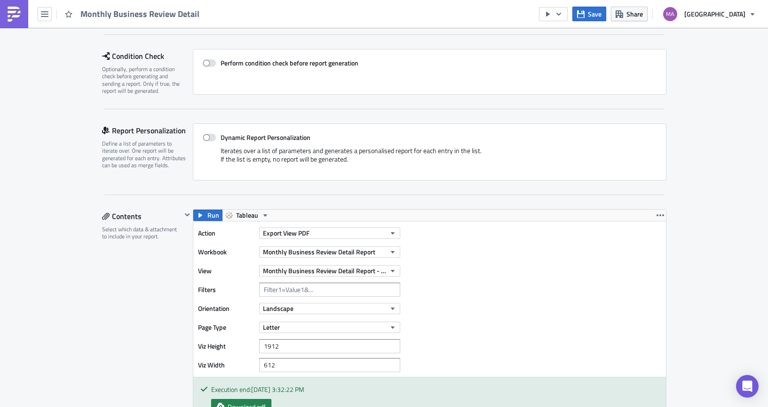
scroll to position [447, 0]
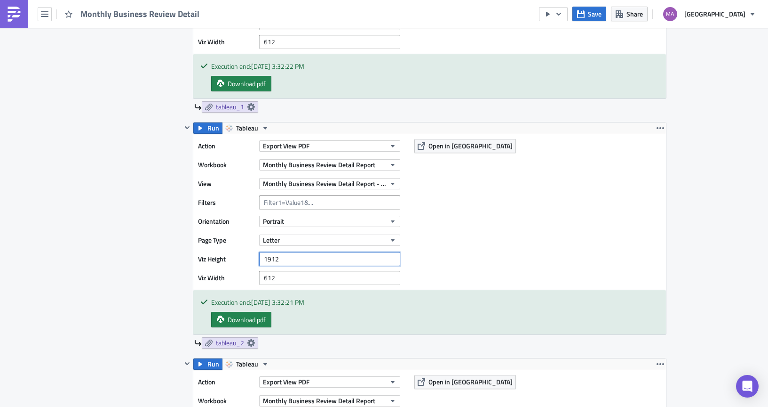
click at [288, 258] on input "1912" at bounding box center [329, 259] width 141 height 14
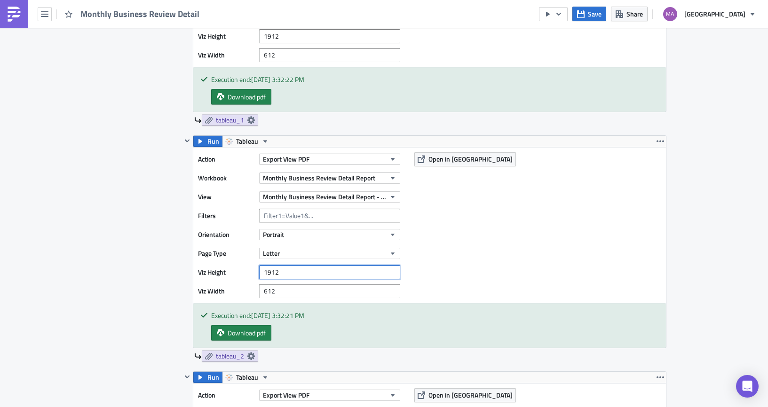
scroll to position [397, 0]
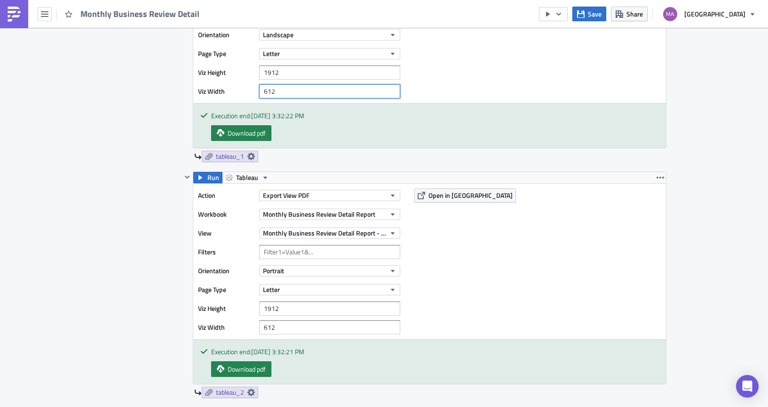
drag, startPoint x: 291, startPoint y: 93, endPoint x: 256, endPoint y: 91, distance: 34.4
click at [259, 91] on input "612" at bounding box center [329, 91] width 141 height 14
drag, startPoint x: 296, startPoint y: 72, endPoint x: 256, endPoint y: 70, distance: 40.1
click at [259, 70] on input "1912" at bounding box center [329, 72] width 141 height 14
drag, startPoint x: 283, startPoint y: 90, endPoint x: 256, endPoint y: 91, distance: 27.8
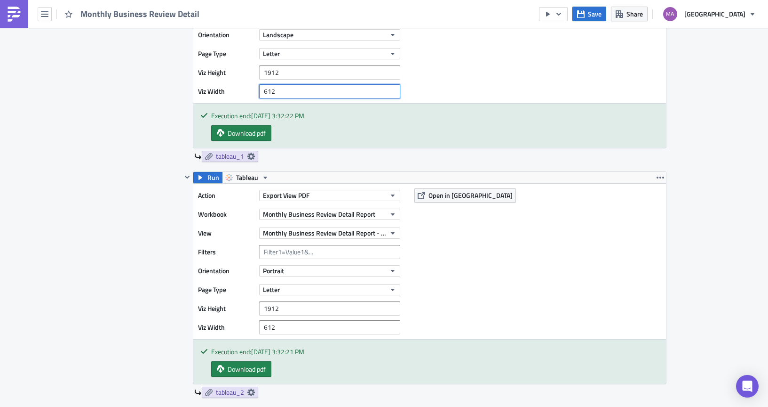
click at [259, 90] on input "612" at bounding box center [329, 91] width 141 height 14
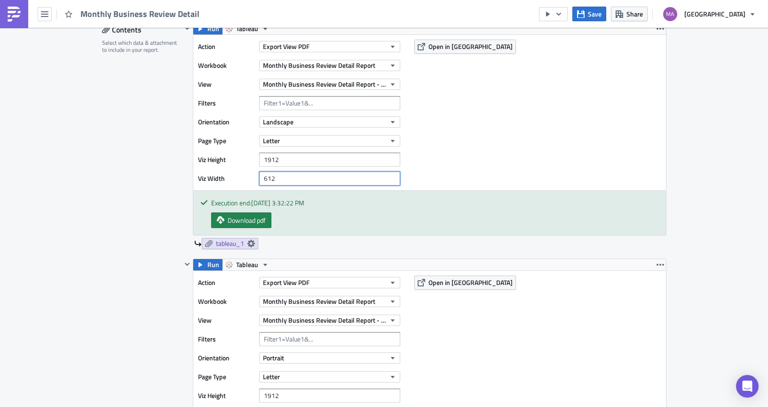
scroll to position [309, 0]
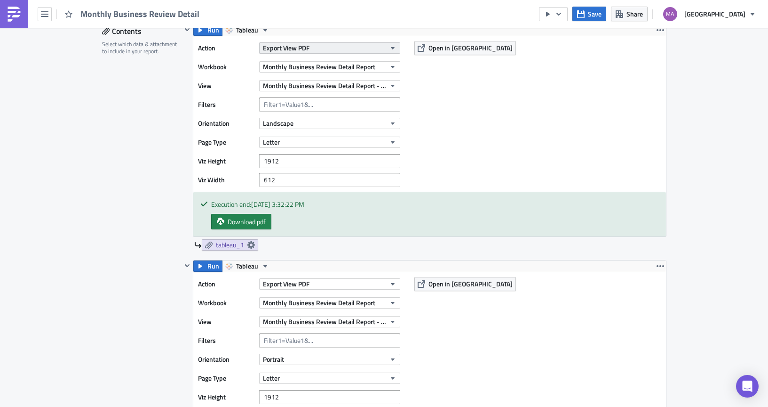
click at [307, 43] on button "Export View PDF" at bounding box center [329, 47] width 141 height 11
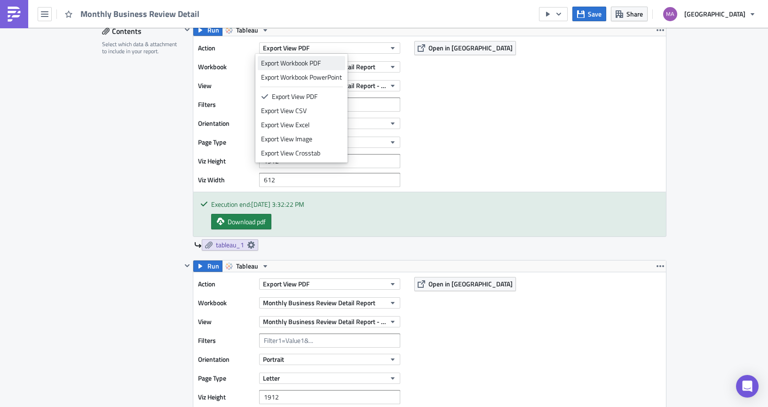
click at [307, 64] on div "Export Workbook PDF" at bounding box center [301, 62] width 81 height 9
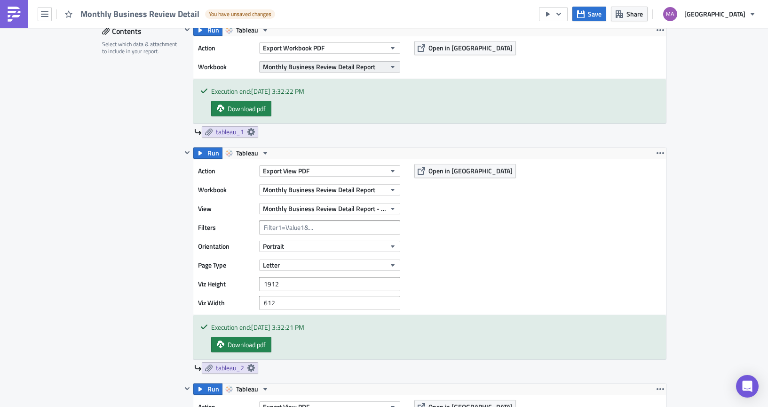
click at [318, 67] on span "Monthly Business Review Detail Report" at bounding box center [319, 67] width 112 height 10
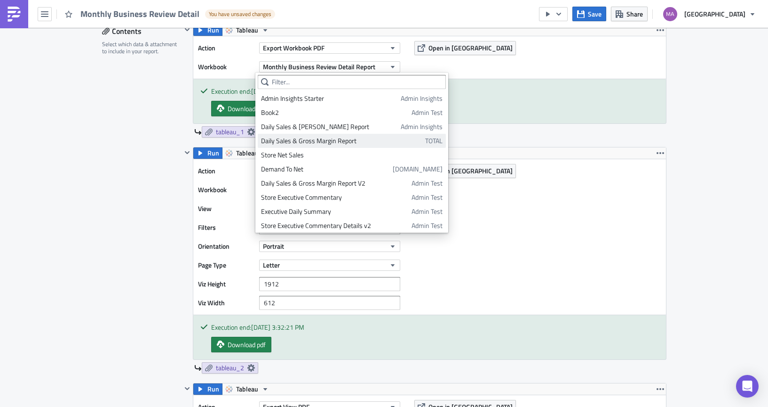
scroll to position [31, 0]
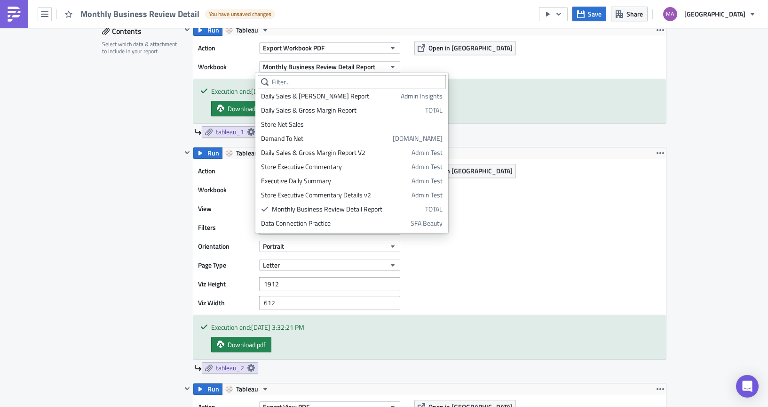
click at [386, 110] on div "Daily Sales & Gross Margin Report" at bounding box center [341, 109] width 161 height 9
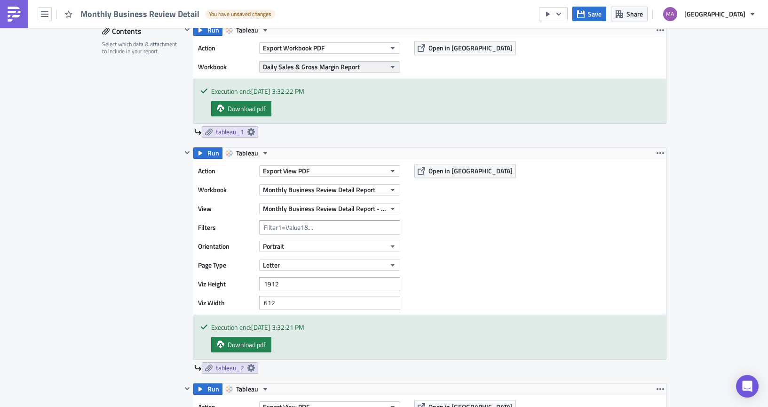
click at [354, 68] on span "Daily Sales & Gross Margin Report" at bounding box center [311, 67] width 97 height 10
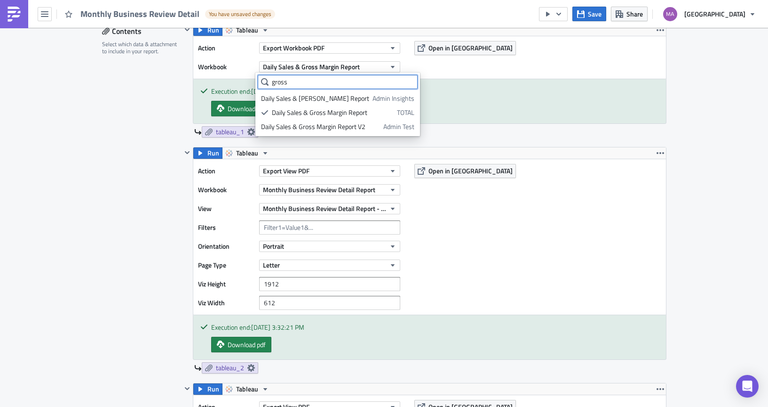
drag, startPoint x: 319, startPoint y: 82, endPoint x: 267, endPoint y: 83, distance: 52.2
click at [267, 83] on div "gross" at bounding box center [338, 82] width 160 height 14
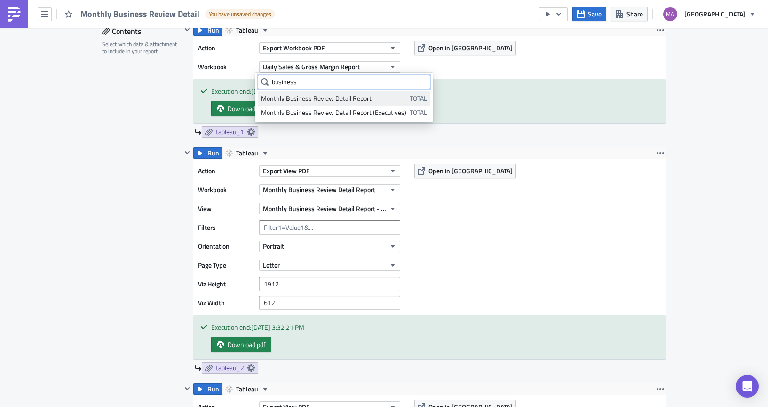
type input "business"
click at [304, 99] on div "Monthly Business Review Detail Report" at bounding box center [333, 98] width 145 height 9
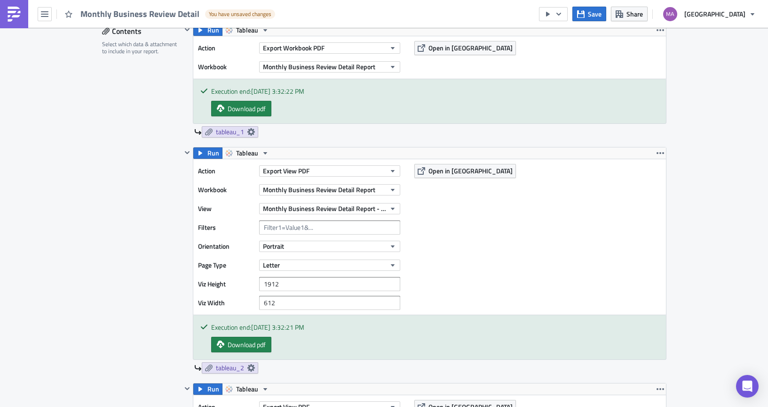
click at [321, 106] on div "Download pdf" at bounding box center [435, 109] width 448 height 16
click at [251, 109] on span "Download pdf" at bounding box center [247, 109] width 38 height 10
click at [332, 126] on div "tableau_1" at bounding box center [430, 131] width 472 height 11
click at [452, 47] on span "Open in Tableau" at bounding box center [471, 48] width 84 height 10
click at [351, 67] on span "Monthly Business Review Detail Report" at bounding box center [319, 67] width 112 height 10
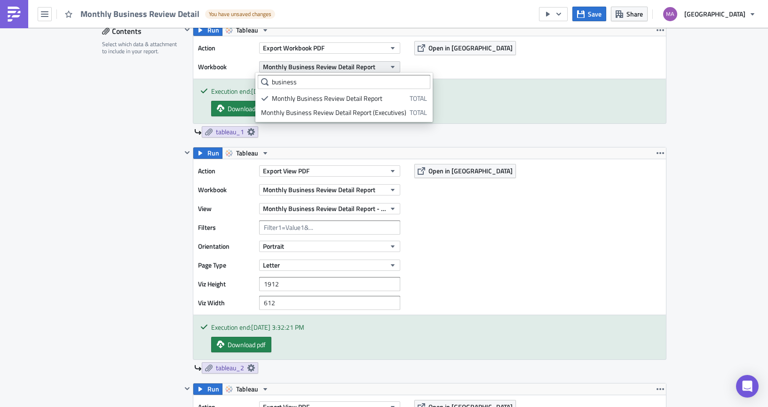
click at [351, 66] on span "Monthly Business Review Detail Report" at bounding box center [319, 67] width 112 height 10
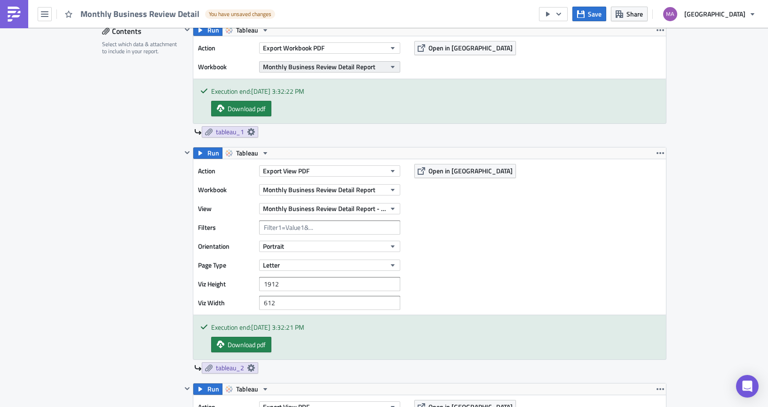
click at [351, 66] on span "Monthly Business Review Detail Report" at bounding box center [319, 67] width 112 height 10
click at [345, 45] on button "Export Workbook PDF" at bounding box center [329, 47] width 141 height 11
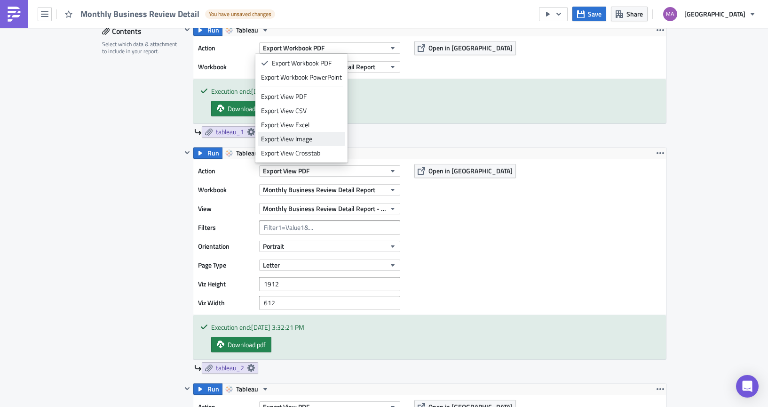
click at [321, 138] on div "Export View Image" at bounding box center [301, 138] width 81 height 9
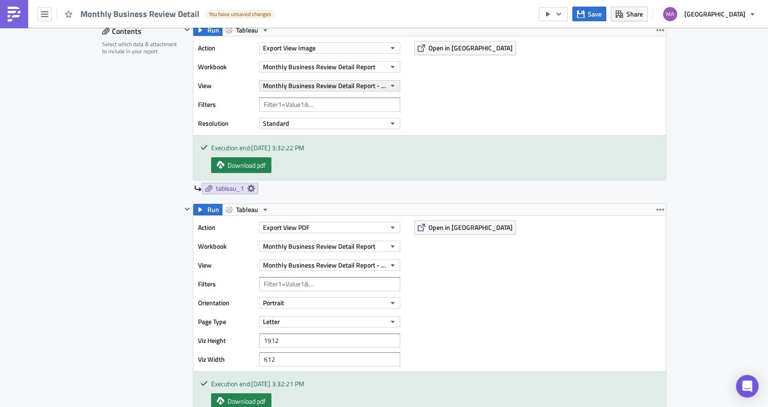
click at [320, 88] on span "Monthly Business Review Detail Report - Total" at bounding box center [324, 85] width 123 height 10
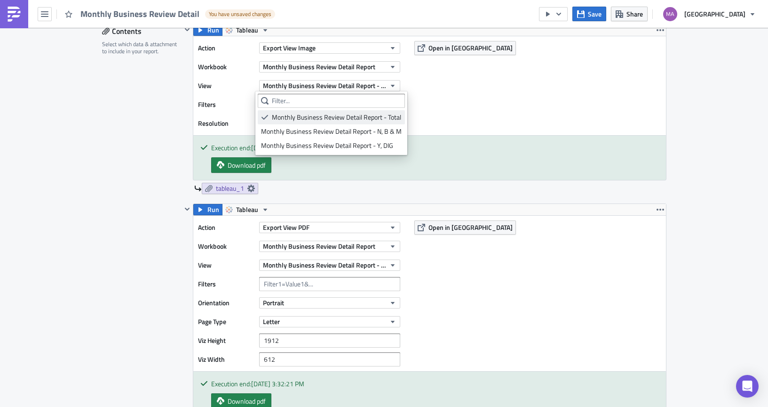
click at [319, 116] on div "Monthly Business Review Detail Report - Total" at bounding box center [337, 116] width 130 height 9
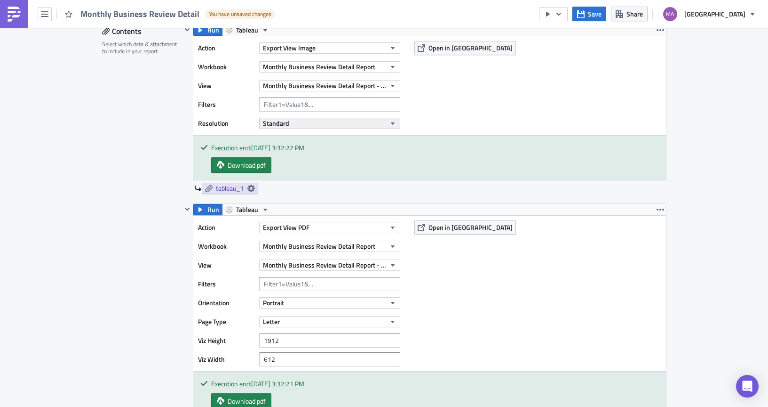
click at [298, 125] on button "Standard" at bounding box center [329, 123] width 141 height 11
click at [298, 124] on button "Standard" at bounding box center [329, 123] width 141 height 11
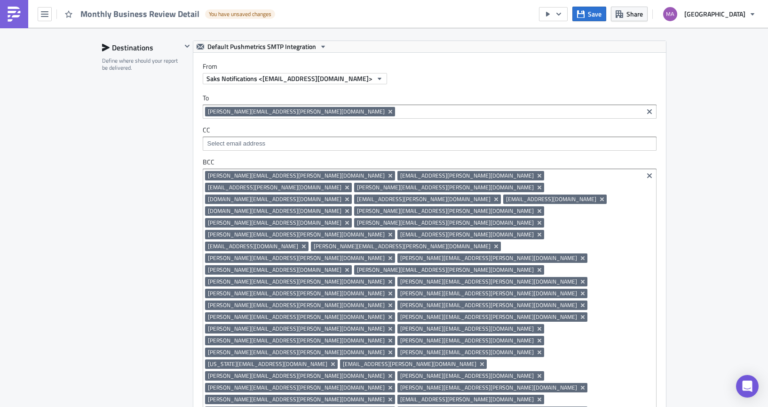
scroll to position [1579, 0]
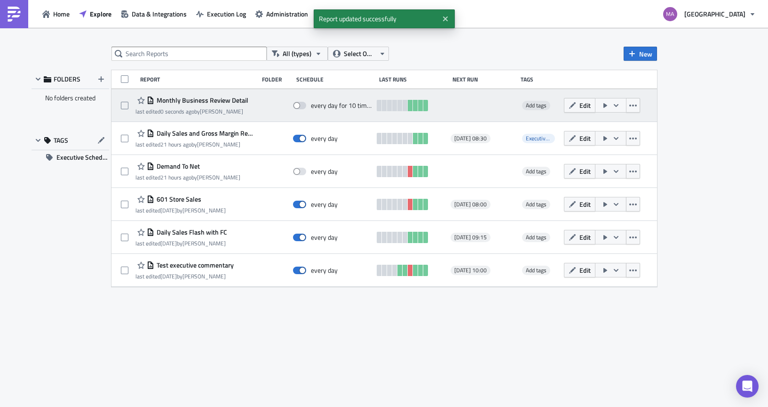
click at [618, 106] on icon "button" at bounding box center [617, 106] width 8 height 8
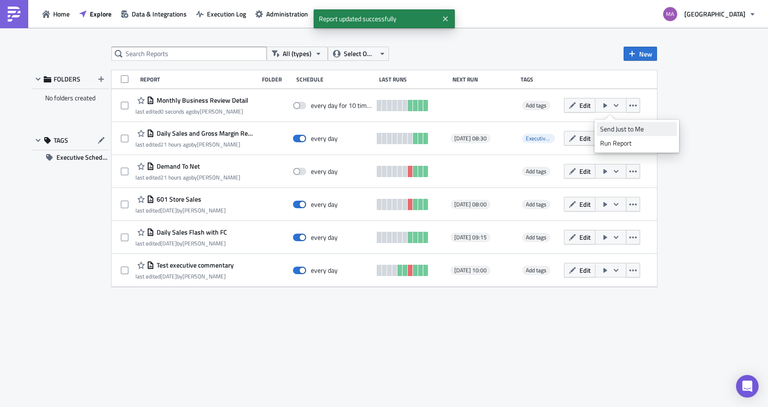
click at [612, 130] on div "Send Just to Me" at bounding box center [636, 128] width 73 height 9
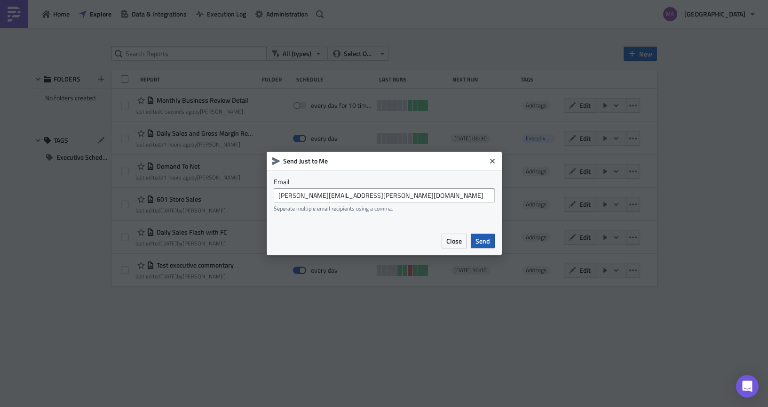
click at [480, 239] on span "Send" at bounding box center [483, 241] width 15 height 10
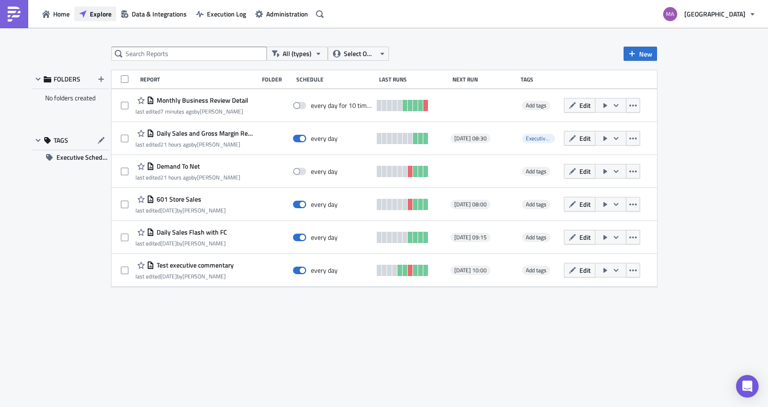
click at [90, 16] on span "Explore" at bounding box center [101, 14] width 22 height 10
click at [225, 12] on span "Execution Log" at bounding box center [226, 14] width 39 height 10
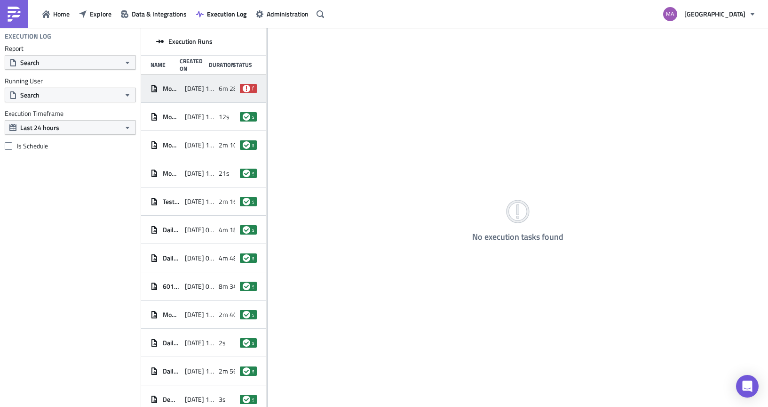
click at [213, 88] on div "Monthly Business Review Detail 2025-08-20 11:37 6m 28s failed" at bounding box center [203, 88] width 125 height 28
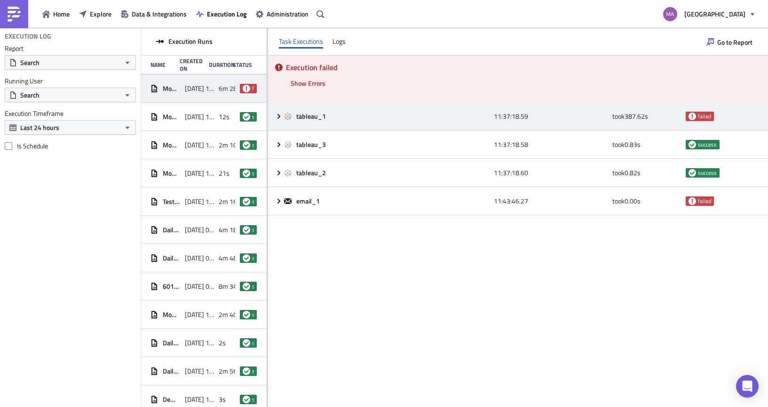
click at [320, 118] on span "tableau_1" at bounding box center [311, 116] width 31 height 8
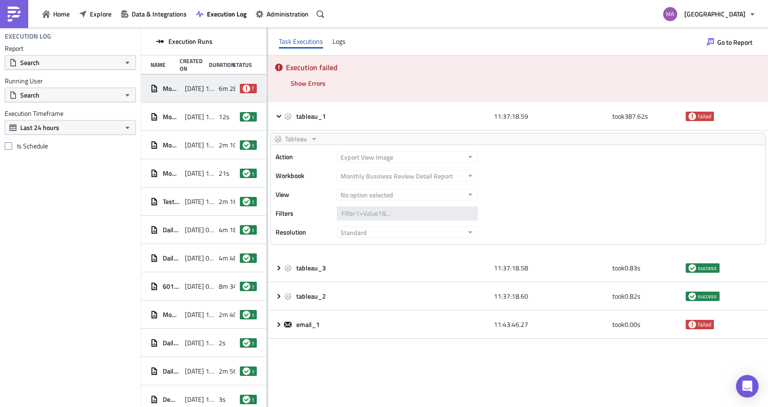
click at [323, 71] on h5 "Execution failed" at bounding box center [523, 68] width 475 height 8
click at [314, 81] on span "Show Errors" at bounding box center [308, 83] width 35 height 10
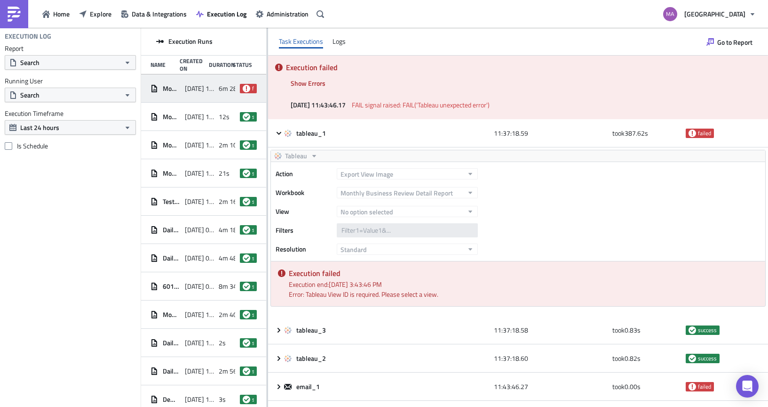
click at [580, 229] on div "Action Export View Image Workbook Monthly Business Review Detail Report View No…" at bounding box center [518, 211] width 495 height 99
click at [91, 17] on span "Explore" at bounding box center [101, 14] width 22 height 10
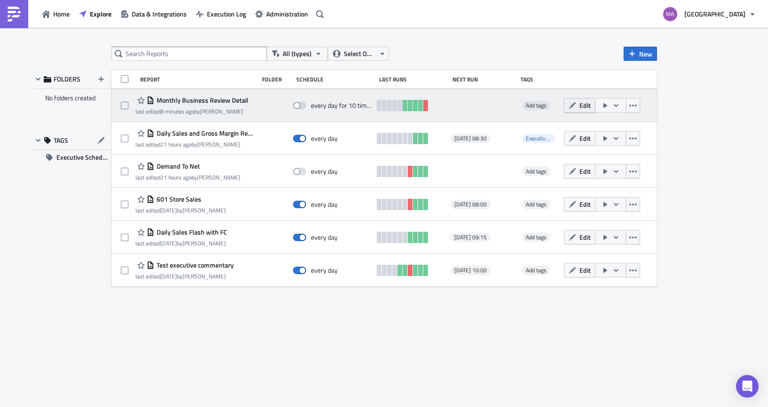
click at [583, 106] on span "Edit" at bounding box center [585, 105] width 11 height 10
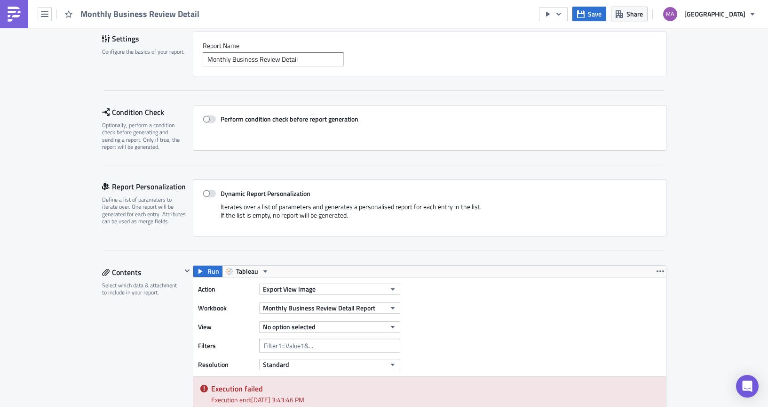
scroll to position [68, 0]
click at [333, 325] on button "No option selected" at bounding box center [329, 325] width 141 height 11
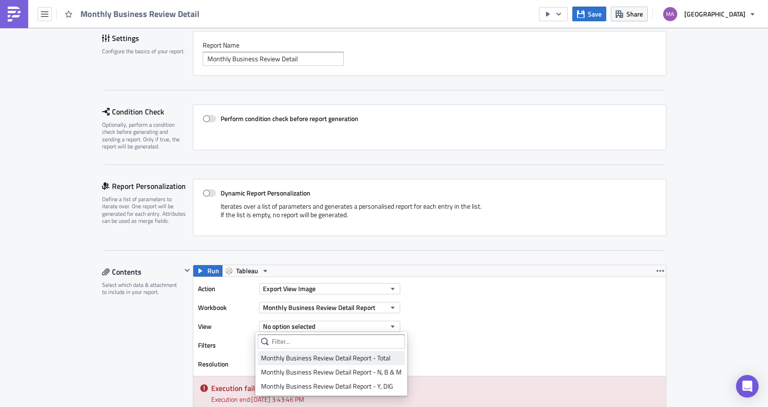
click at [328, 356] on div "Monthly Business Review Detail Report - Total" at bounding box center [331, 357] width 141 height 9
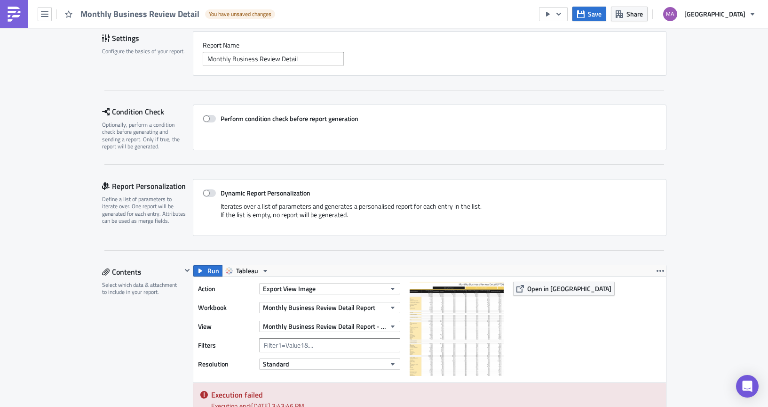
click at [538, 324] on div "Action Export View Image Workbook Monthly Business Review Detail Report View Mo…" at bounding box center [429, 329] width 473 height 105
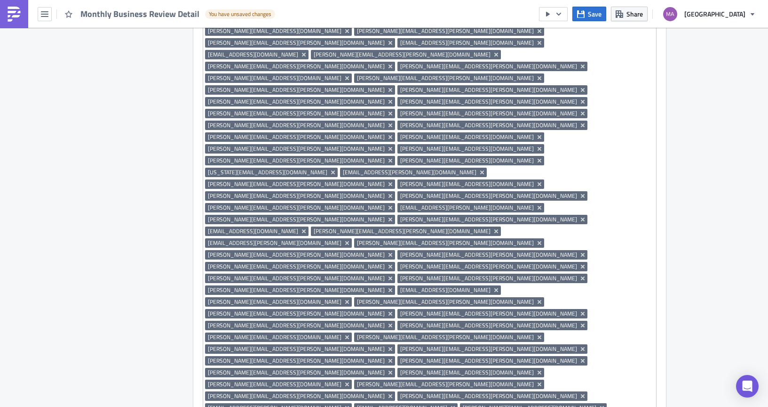
scroll to position [1586, 0]
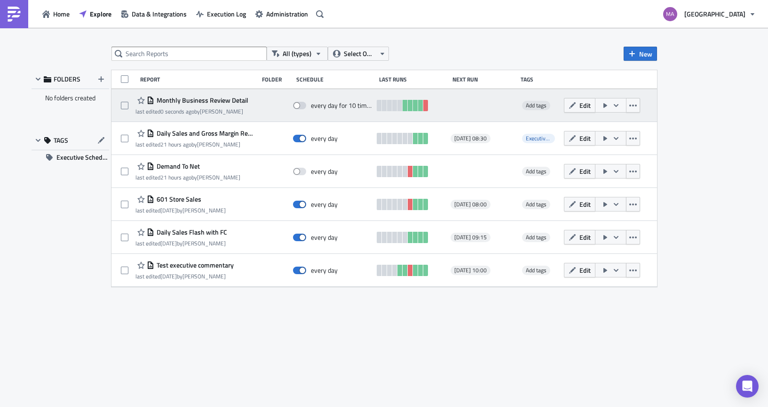
click at [619, 105] on icon "button" at bounding box center [617, 106] width 8 height 8
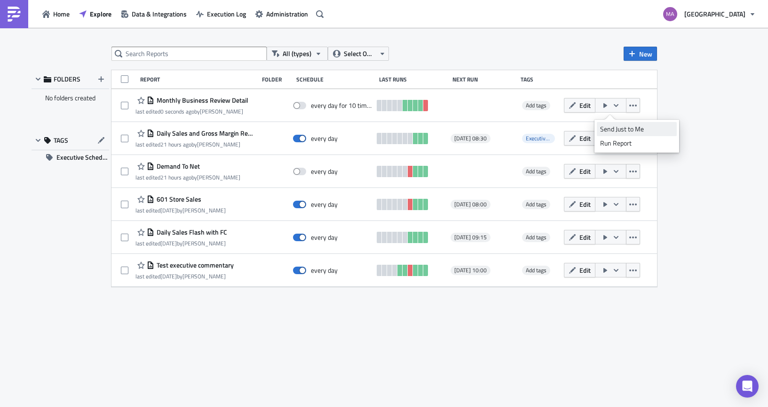
click at [621, 127] on div "Send Just to Me" at bounding box center [636, 128] width 73 height 9
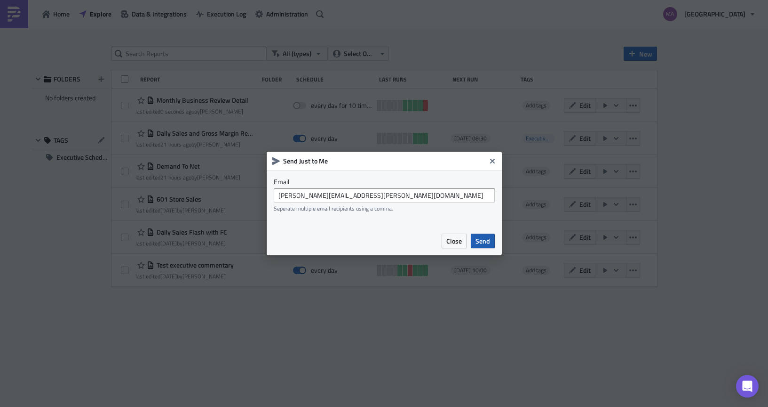
click at [478, 238] on span "Send" at bounding box center [483, 241] width 15 height 10
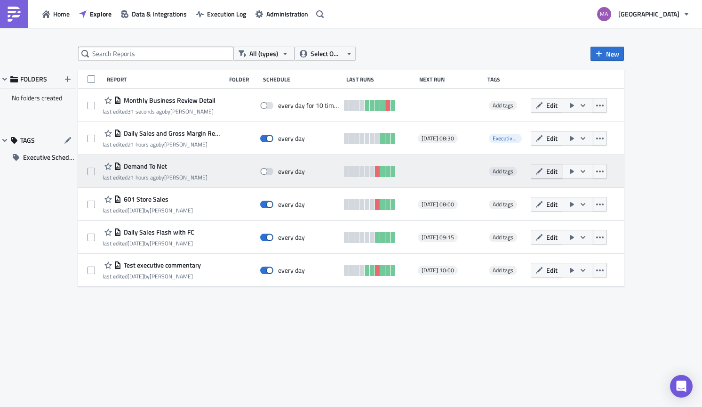
click at [540, 175] on button "Edit" at bounding box center [547, 171] width 32 height 15
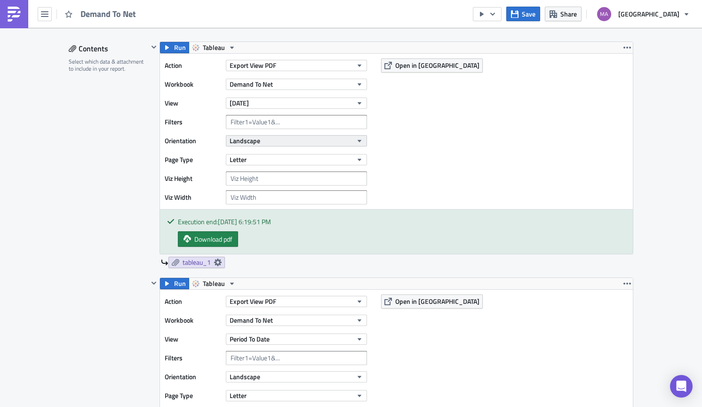
scroll to position [185, 0]
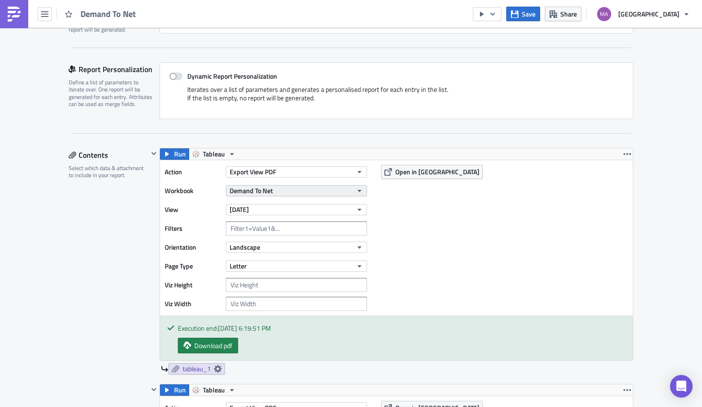
click at [276, 188] on button "Demand To Net" at bounding box center [296, 190] width 141 height 11
type input "("
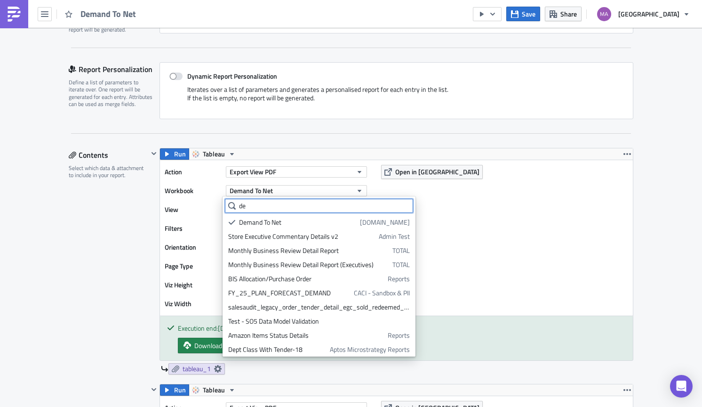
type input "d"
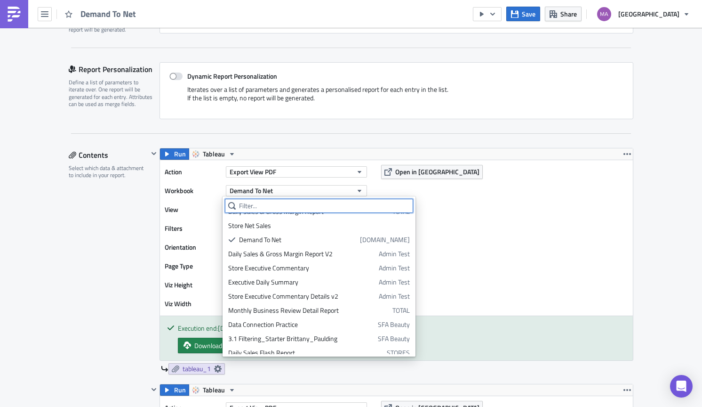
scroll to position [0, 0]
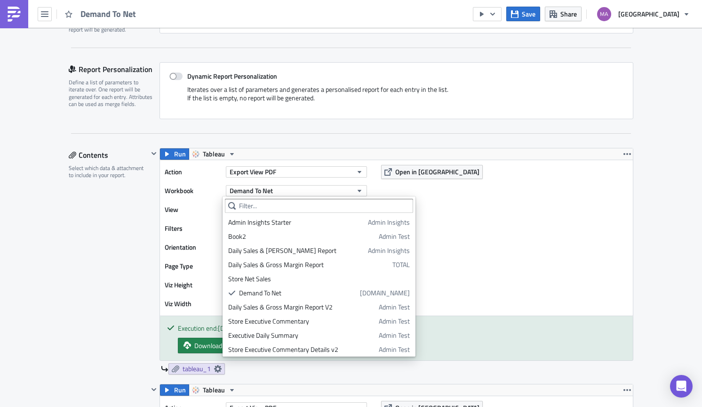
click at [531, 293] on div "Action Export View PDF Workbook Demand To Net View Yesterday Filters Orientatio…" at bounding box center [396, 237] width 473 height 155
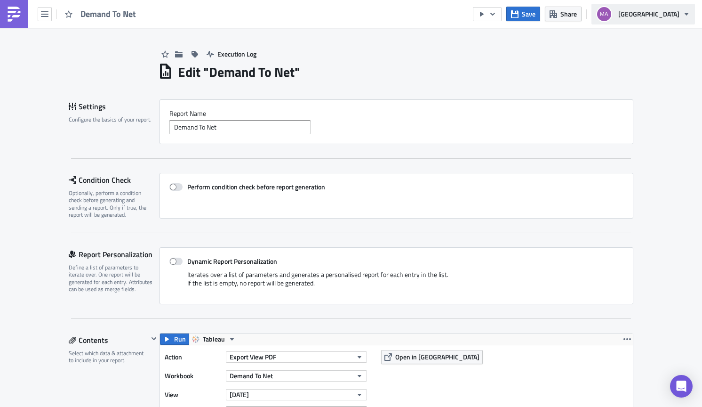
click at [639, 9] on span "[GEOGRAPHIC_DATA]" at bounding box center [648, 14] width 61 height 10
click at [471, 144] on div "Report Nam﻿e Demand To Net" at bounding box center [397, 121] width 474 height 45
click at [93, 16] on span "Demand To Net" at bounding box center [108, 13] width 56 height 11
click at [44, 15] on icon "button" at bounding box center [45, 14] width 8 height 8
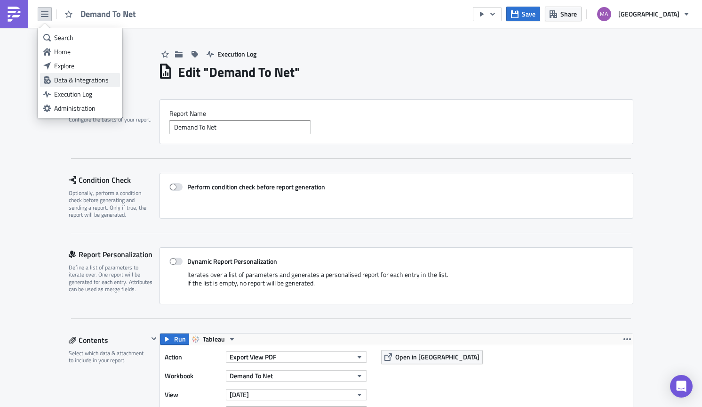
click at [74, 81] on div "Data & Integrations" at bounding box center [85, 79] width 63 height 9
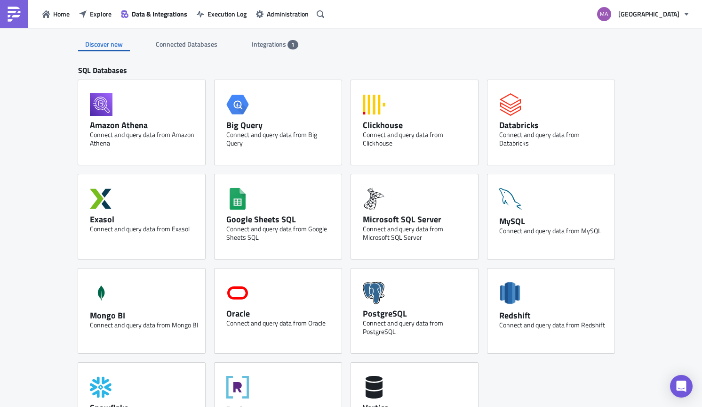
click at [269, 44] on span "Integrations" at bounding box center [270, 44] width 36 height 10
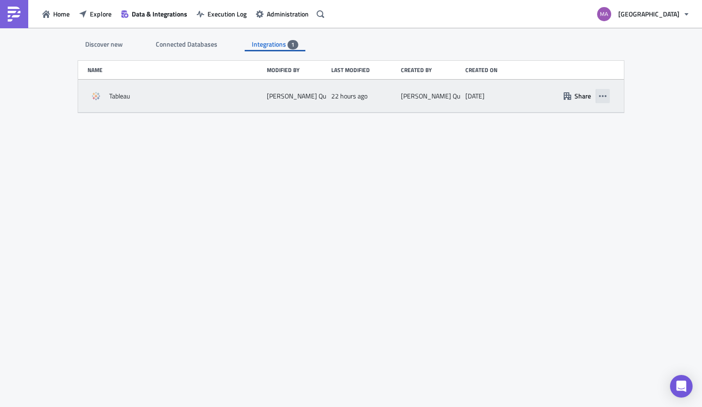
click at [601, 93] on icon "button" at bounding box center [603, 96] width 8 height 8
click at [415, 103] on div "Marisa Quin" at bounding box center [431, 96] width 60 height 17
click at [332, 97] on time "22 hours ago" at bounding box center [349, 96] width 36 height 8
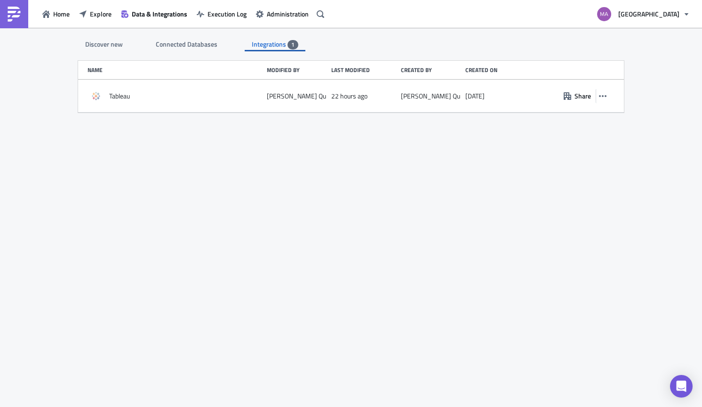
click at [183, 38] on div "Connected Databases" at bounding box center [187, 44] width 63 height 14
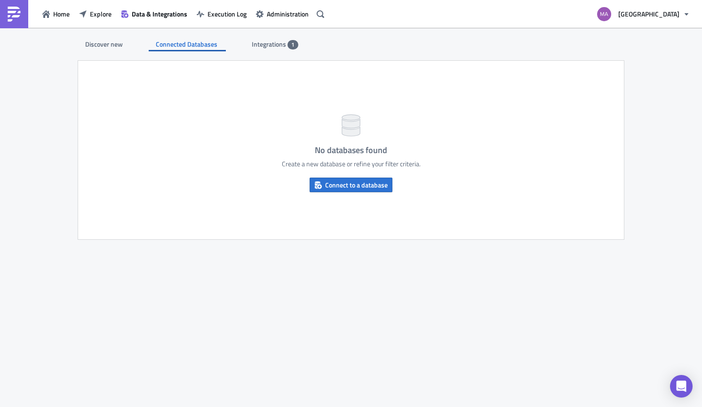
click at [299, 45] on div "Integrations 1" at bounding box center [275, 44] width 61 height 14
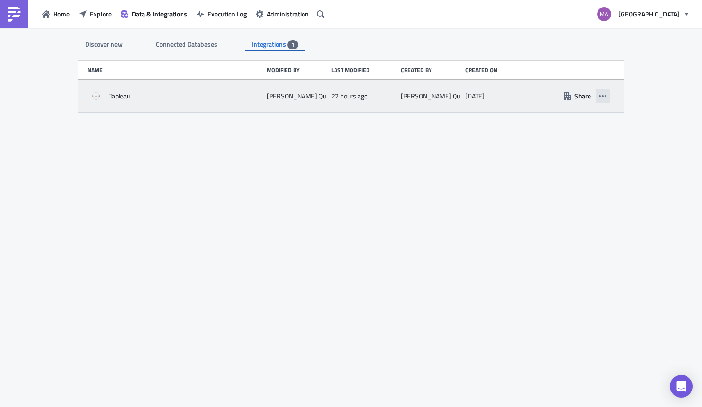
click at [601, 95] on icon "button" at bounding box center [603, 96] width 8 height 8
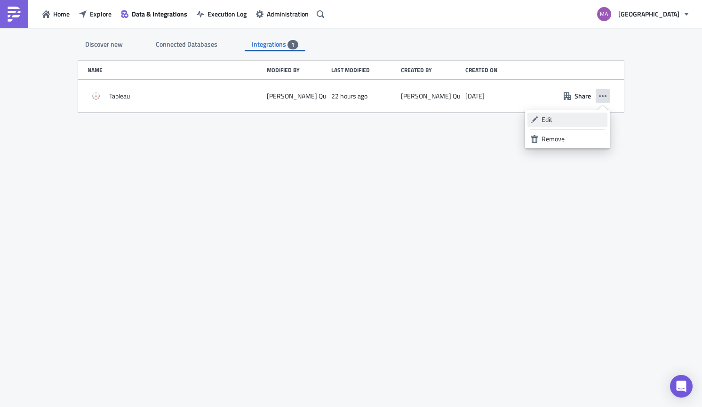
click at [569, 119] on div "Edit" at bounding box center [573, 119] width 63 height 9
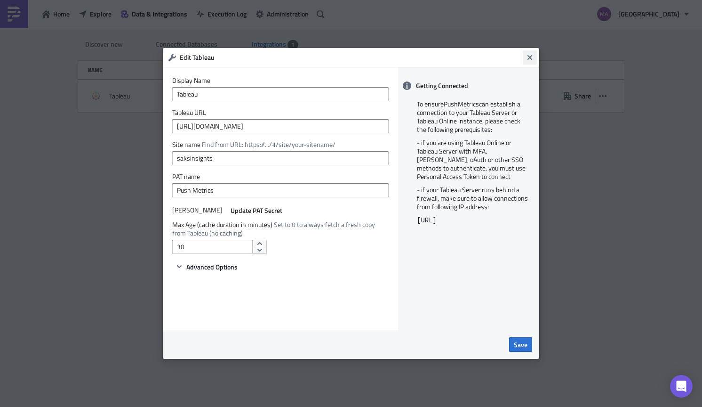
click at [529, 56] on icon "Close" at bounding box center [530, 58] width 8 height 8
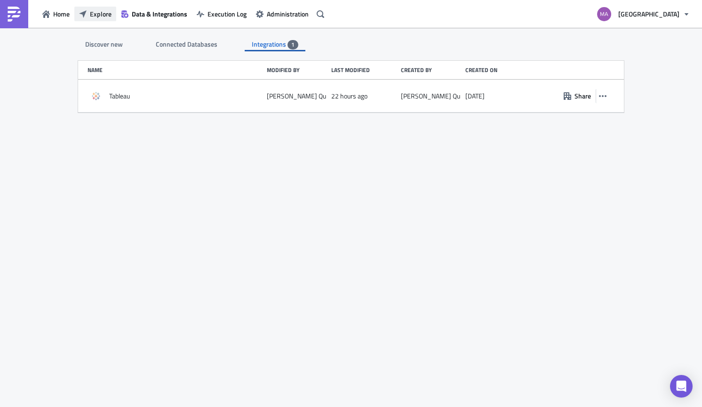
click at [85, 16] on icon "button" at bounding box center [83, 14] width 8 height 8
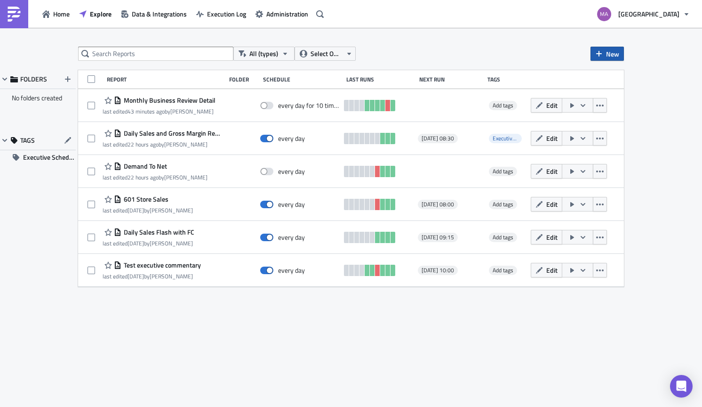
click at [604, 52] on button "New" at bounding box center [607, 54] width 33 height 14
click at [611, 79] on div "Report" at bounding box center [638, 76] width 63 height 9
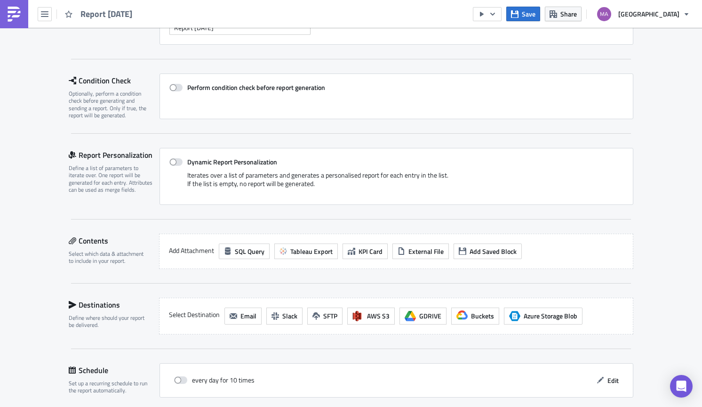
scroll to position [199, 0]
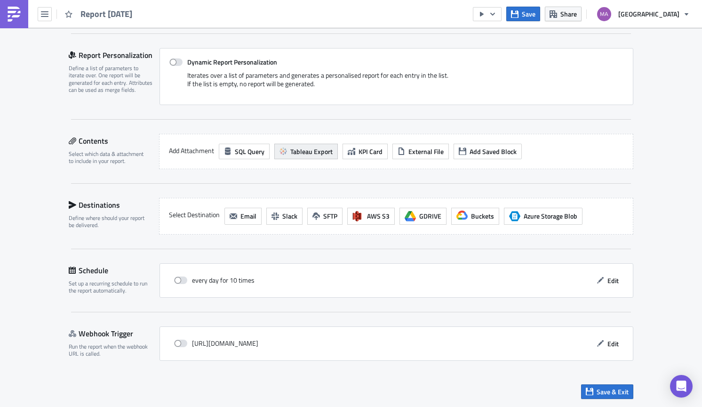
click at [305, 154] on span "Tableau Export" at bounding box center [311, 151] width 42 height 10
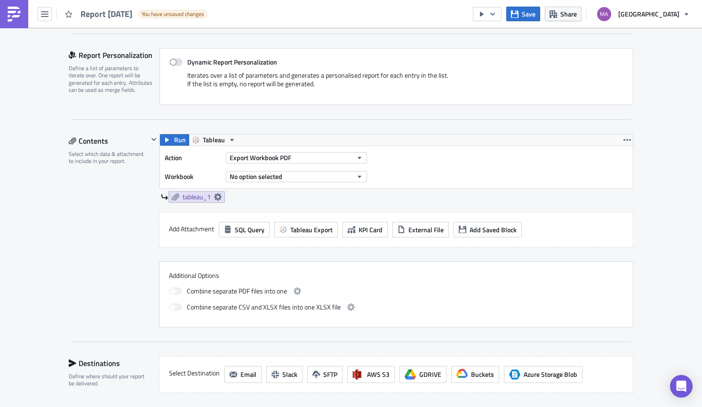
click at [276, 186] on div "Action Export Workbook PDF Workbook No option selected" at bounding box center [396, 167] width 473 height 42
click at [275, 179] on span "No option selected" at bounding box center [256, 176] width 53 height 10
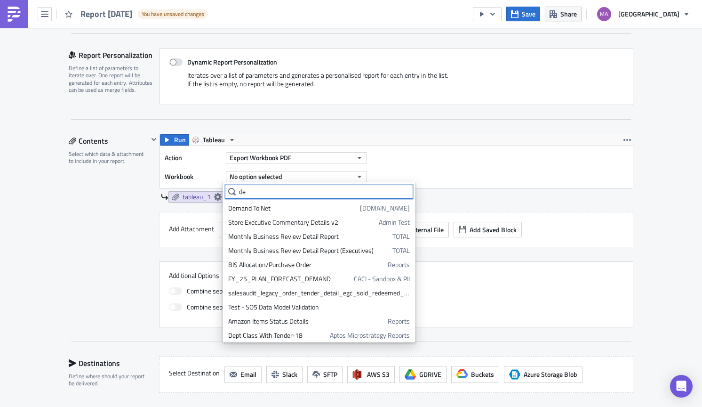
scroll to position [2, 0]
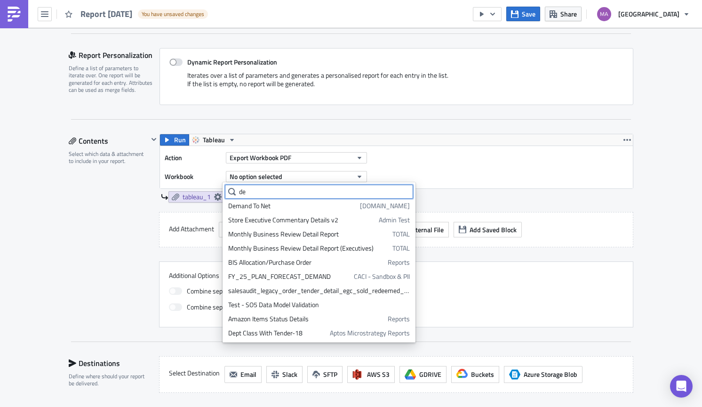
type input "de"
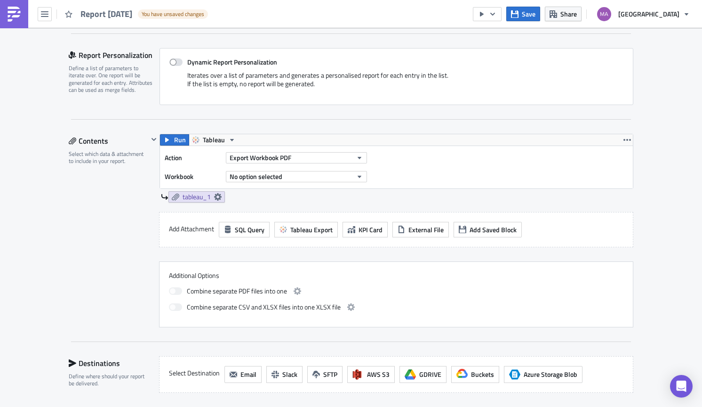
click at [427, 137] on div "Run Tableau" at bounding box center [396, 139] width 473 height 11
click at [18, 15] on img at bounding box center [14, 14] width 15 height 15
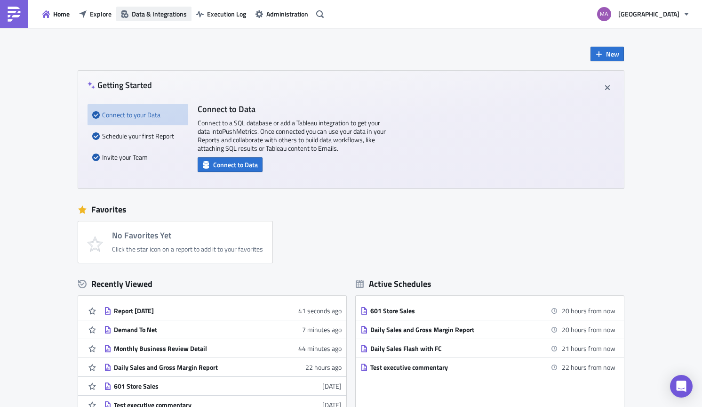
click at [137, 11] on span "Data & Integrations" at bounding box center [159, 14] width 55 height 10
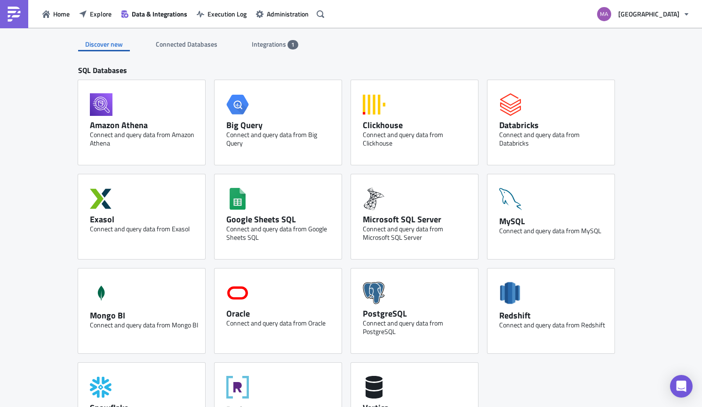
click at [288, 44] on span "1" at bounding box center [293, 44] width 11 height 9
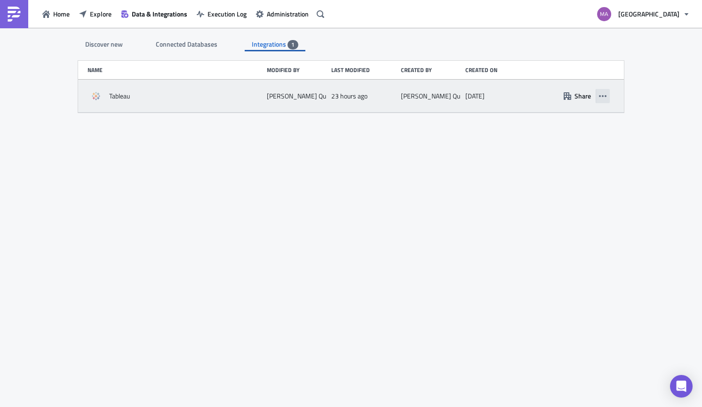
click at [603, 94] on icon "button" at bounding box center [603, 96] width 8 height 8
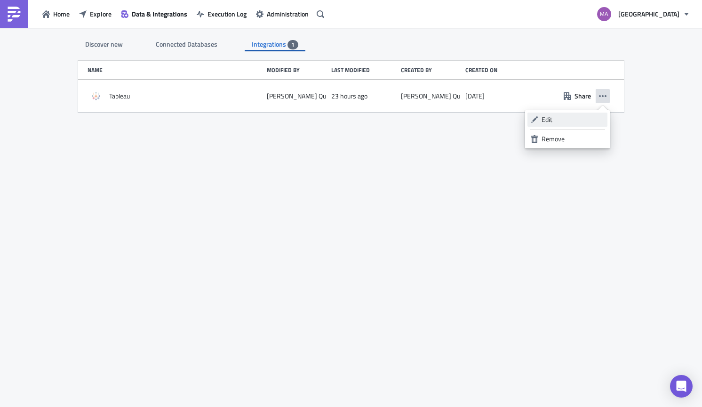
click at [590, 116] on div "Edit" at bounding box center [573, 119] width 63 height 9
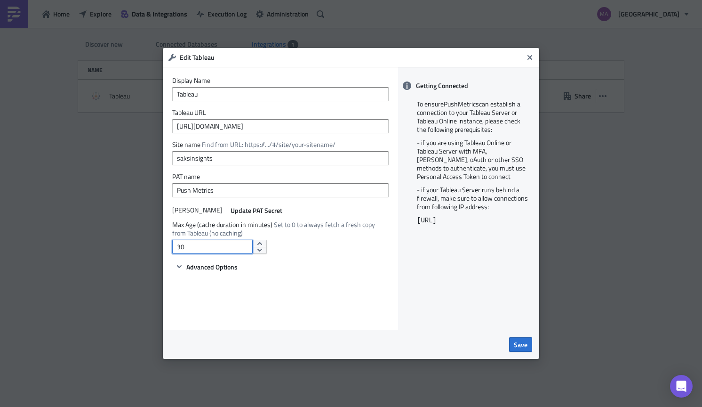
click at [192, 251] on input "30" at bounding box center [212, 247] width 80 height 14
drag, startPoint x: 198, startPoint y: 248, endPoint x: 178, endPoint y: 256, distance: 20.7
click at [172, 247] on input "30" at bounding box center [212, 247] width 80 height 14
click at [185, 265] on button "Advanced Options" at bounding box center [206, 266] width 69 height 11
drag, startPoint x: 184, startPoint y: 246, endPoint x: 172, endPoint y: 245, distance: 11.8
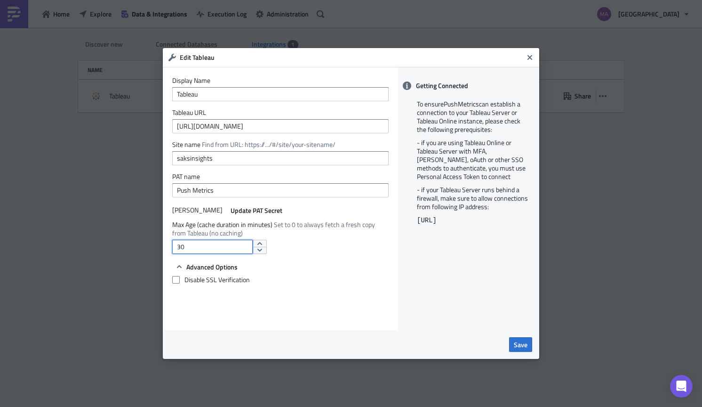
click at [172, 245] on input "30" at bounding box center [212, 247] width 80 height 14
type input "0"
click at [518, 343] on span "Save" at bounding box center [521, 344] width 14 height 10
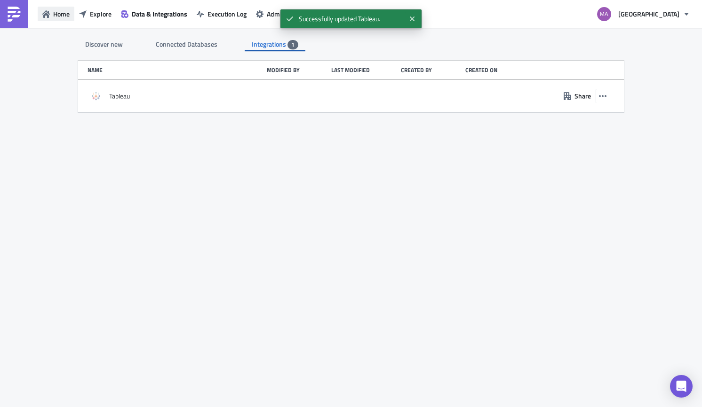
click at [59, 11] on span "Home" at bounding box center [61, 14] width 16 height 10
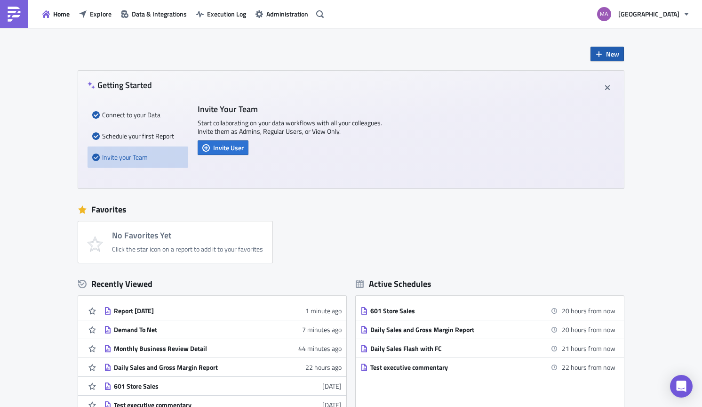
click at [601, 55] on button "New" at bounding box center [607, 54] width 33 height 15
click at [601, 77] on link "Report" at bounding box center [630, 78] width 80 height 14
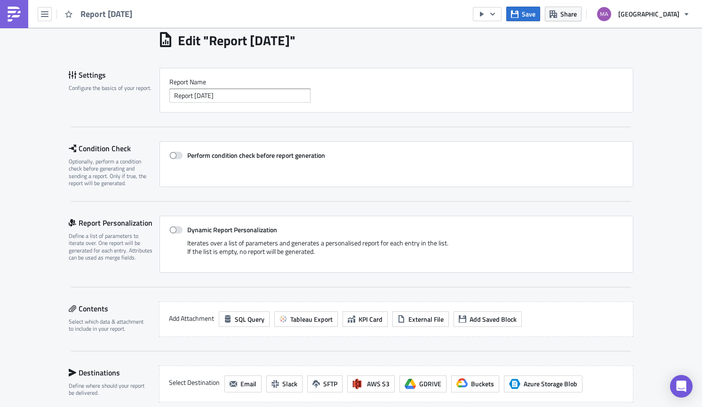
scroll to position [174, 0]
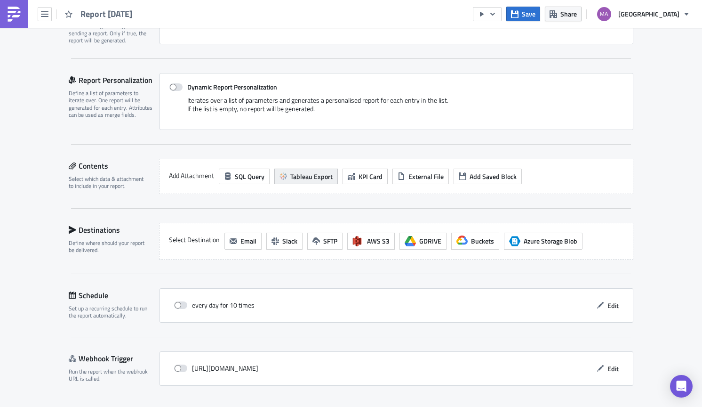
click at [297, 177] on span "Tableau Export" at bounding box center [311, 176] width 42 height 10
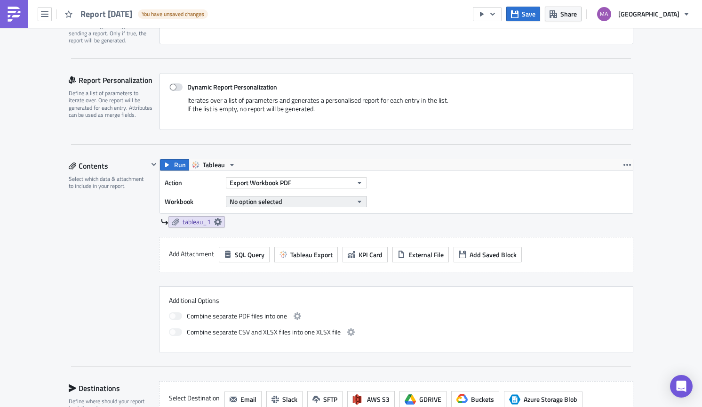
click at [325, 197] on button "No option selected" at bounding box center [296, 201] width 141 height 11
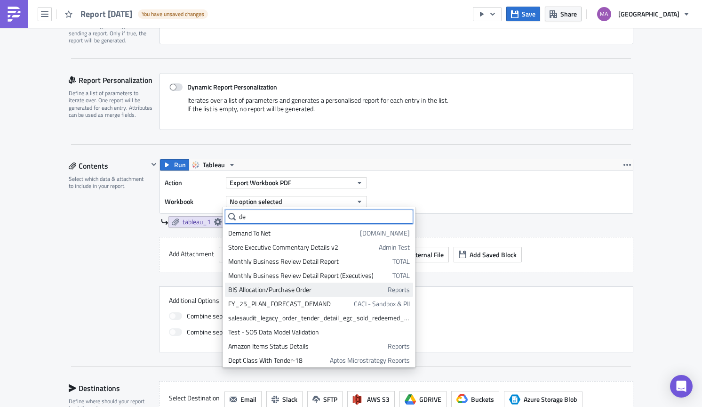
scroll to position [2, 0]
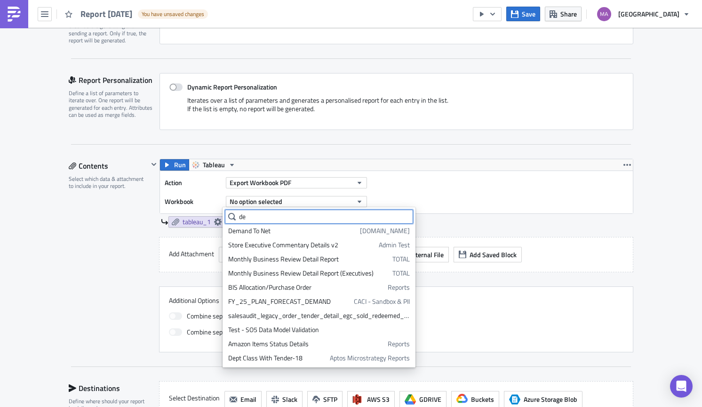
type input "de"
click at [505, 185] on div "Action Export Workbook PDF Workbook No option selected" at bounding box center [396, 192] width 473 height 42
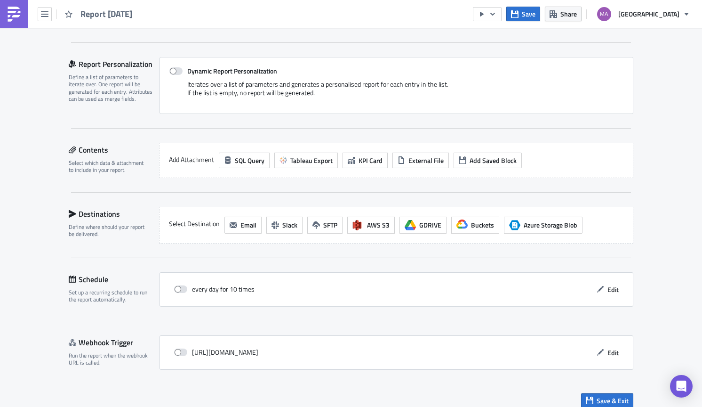
scroll to position [199, 0]
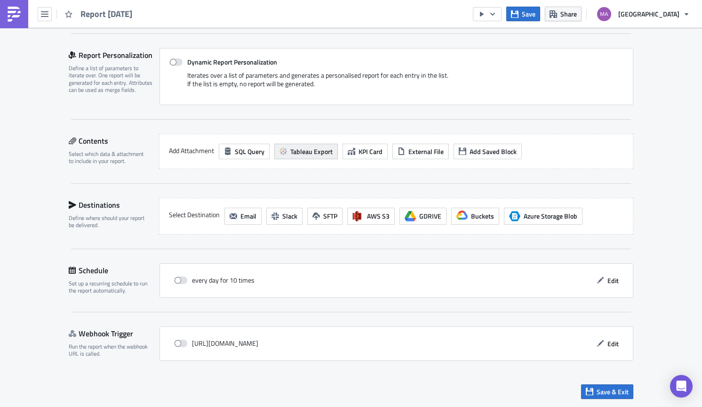
click at [309, 153] on span "Tableau Export" at bounding box center [311, 151] width 42 height 10
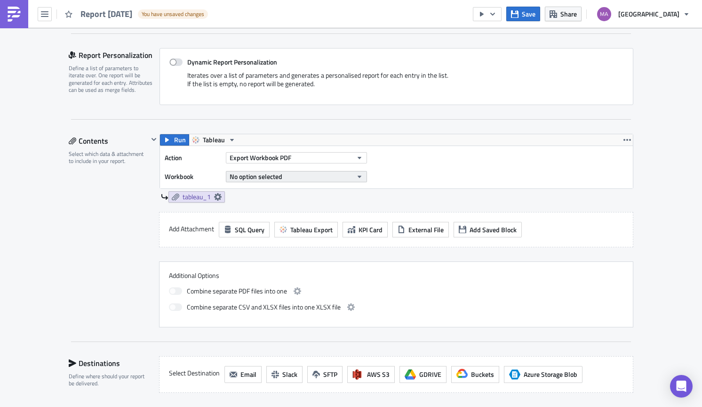
click at [295, 176] on button "No option selected" at bounding box center [296, 176] width 141 height 11
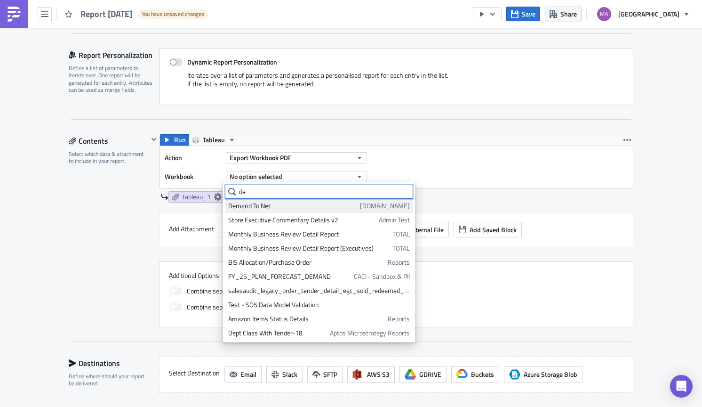
scroll to position [0, 0]
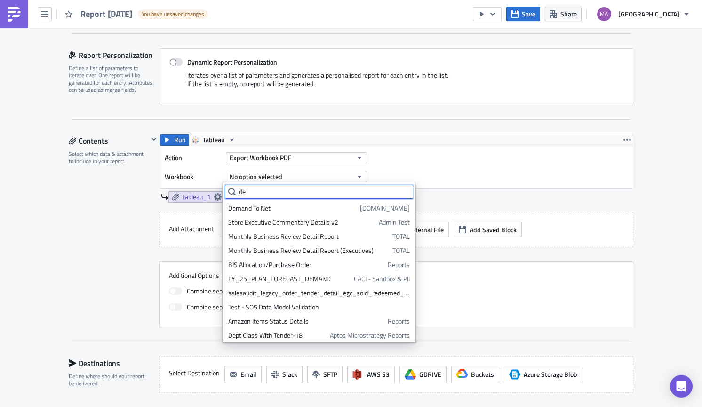
type input "de"
click at [444, 126] on div "Settings Configure the basics of your report. Report Nam﻿e Report [DATE] Condit…" at bounding box center [351, 216] width 565 height 632
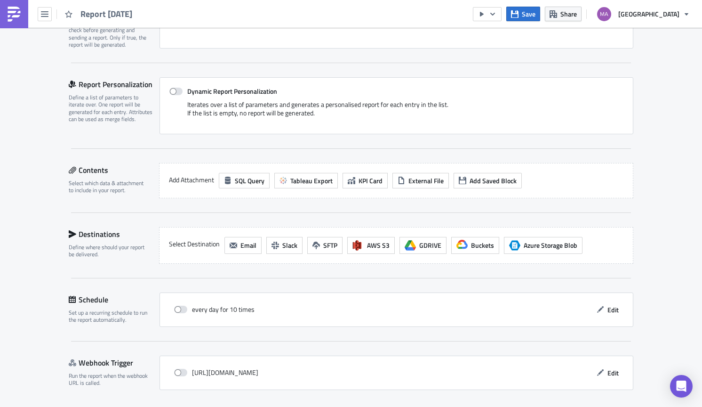
scroll to position [199, 0]
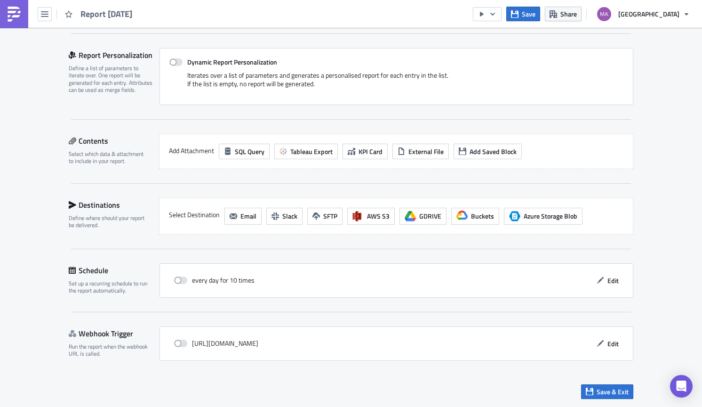
drag, startPoint x: 305, startPoint y: 156, endPoint x: 300, endPoint y: 182, distance: 25.8
click at [305, 157] on button "Tableau Export" at bounding box center [306, 152] width 64 height 16
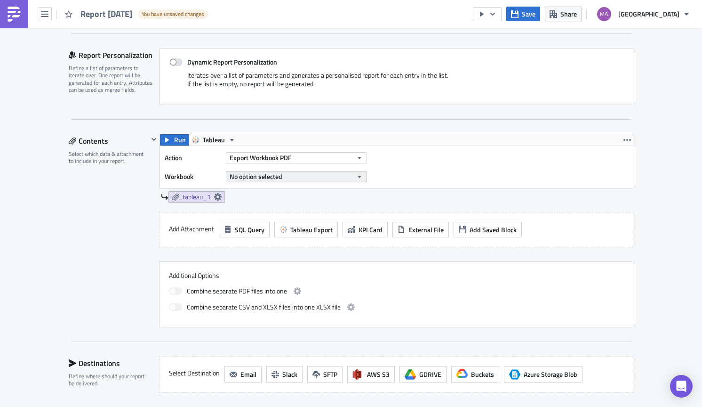
click at [292, 176] on button "No option selected" at bounding box center [296, 176] width 141 height 11
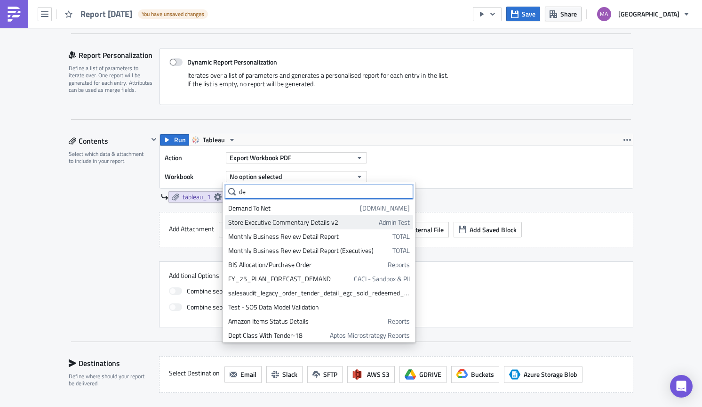
scroll to position [2, 0]
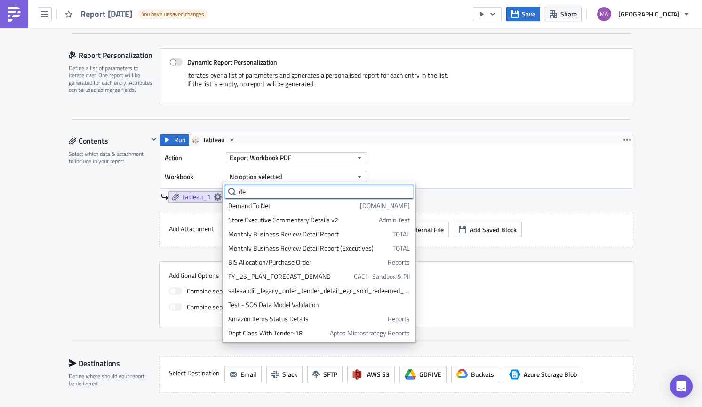
drag, startPoint x: 288, startPoint y: 190, endPoint x: 239, endPoint y: 192, distance: 49.5
click at [239, 192] on input "de" at bounding box center [319, 191] width 188 height 14
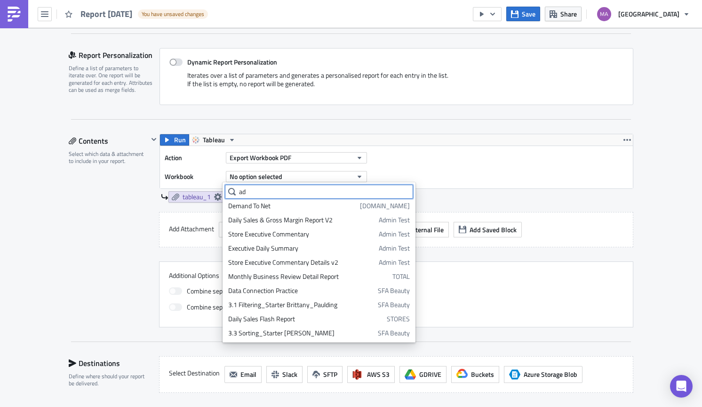
scroll to position [0, 0]
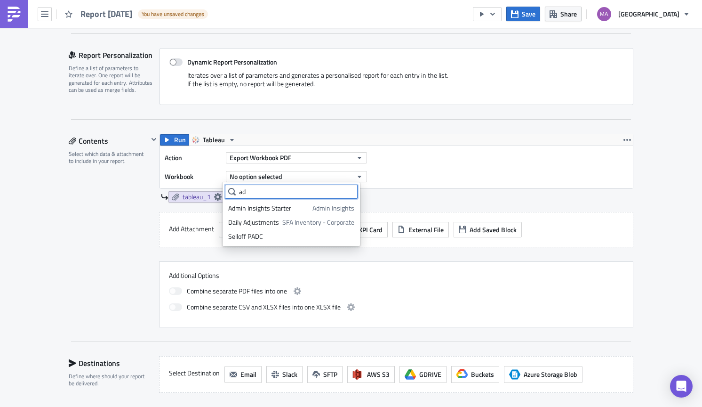
type input "a"
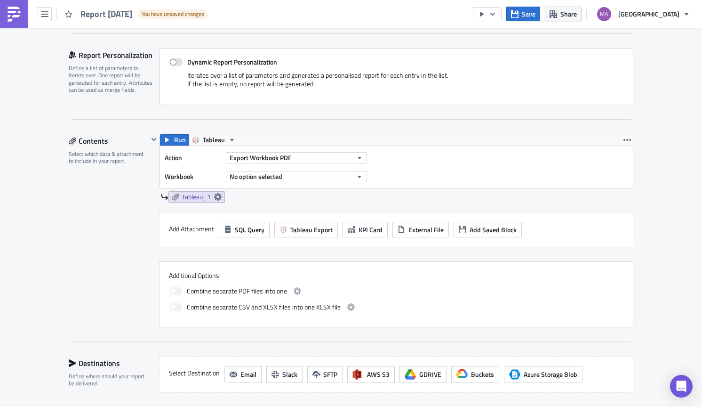
click at [139, 222] on div "Contents Select which data & attachment to include in your report." at bounding box center [109, 230] width 80 height 193
click at [502, 19] on button "button" at bounding box center [487, 14] width 29 height 14
click at [399, 33] on div "Settings Configure the basics of your report. Report Nam﻿e Report [DATE] Condit…" at bounding box center [351, 216] width 565 height 632
click at [17, 12] on img at bounding box center [14, 14] width 15 height 15
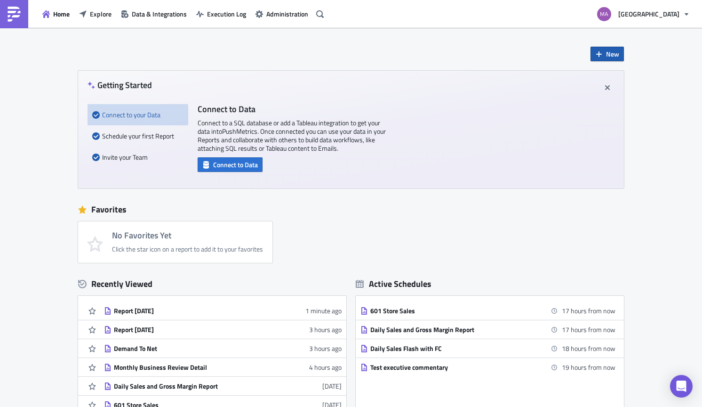
click at [607, 53] on span "New" at bounding box center [612, 54] width 13 height 10
click at [606, 78] on div "Report" at bounding box center [635, 77] width 63 height 9
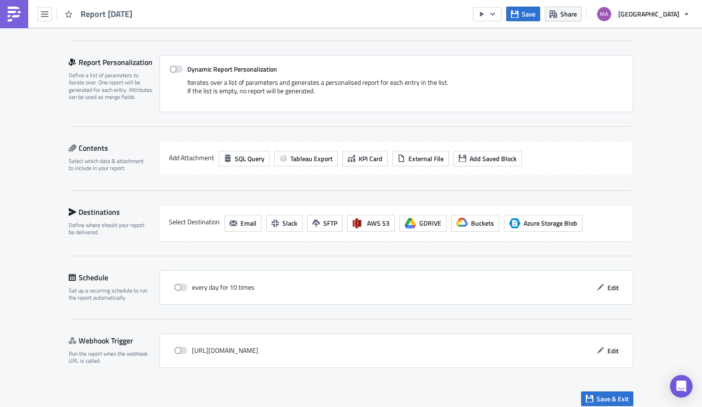
scroll to position [199, 0]
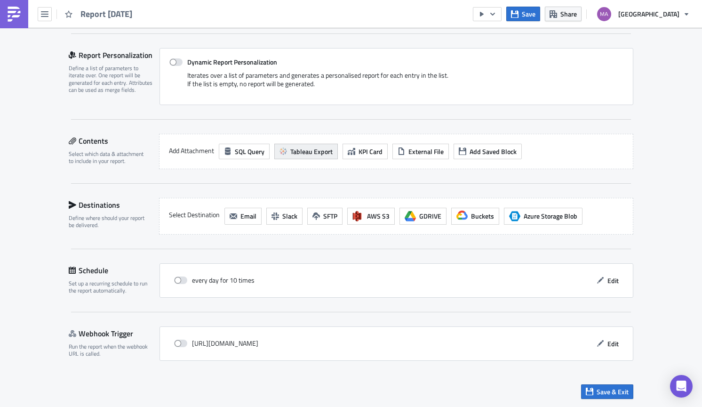
click at [274, 151] on button "Tableau Export" at bounding box center [306, 152] width 64 height 16
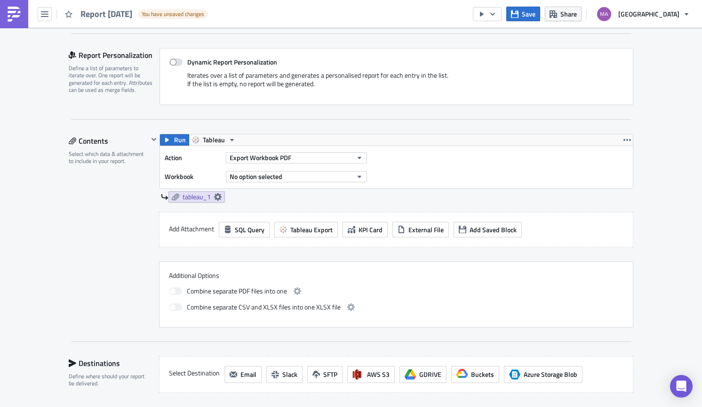
click at [288, 183] on div "No option selected" at bounding box center [296, 176] width 141 height 14
click at [290, 179] on button "No option selected" at bounding box center [296, 176] width 141 height 11
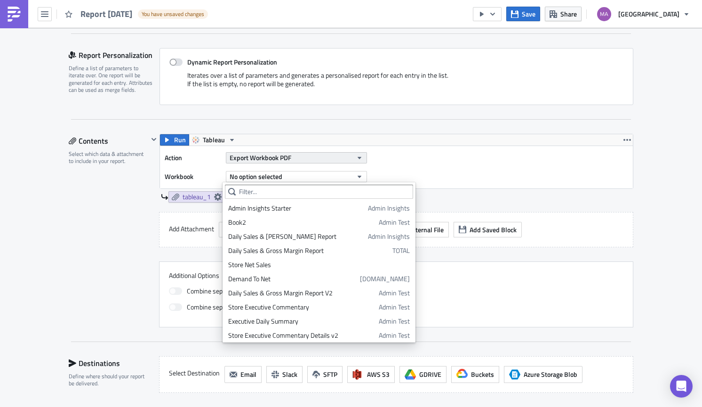
click at [292, 156] on button "Export Workbook PDF" at bounding box center [296, 157] width 141 height 11
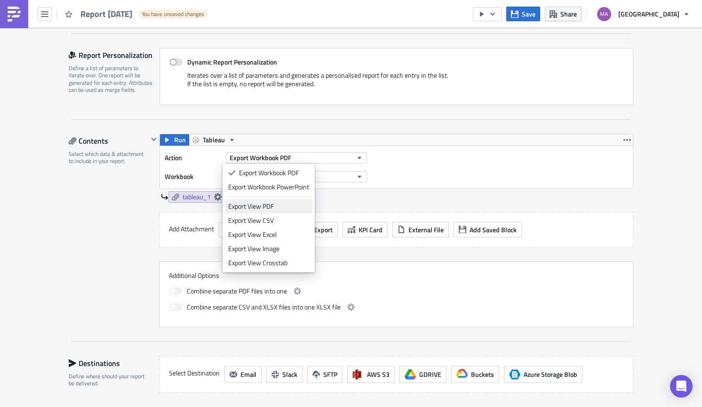
click at [289, 206] on div "Export View PDF" at bounding box center [268, 205] width 81 height 9
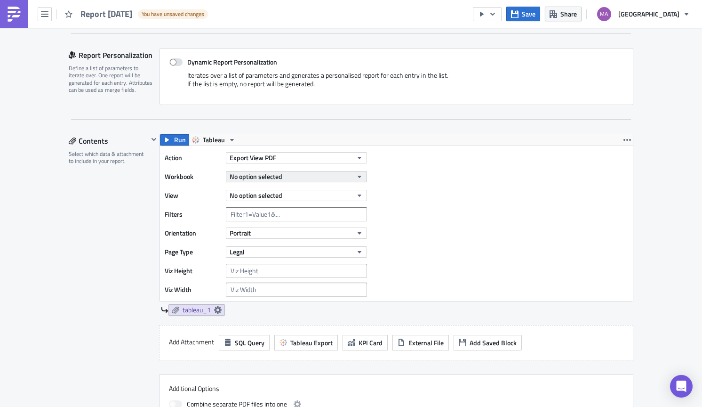
click at [292, 178] on button "No option selected" at bounding box center [296, 176] width 141 height 11
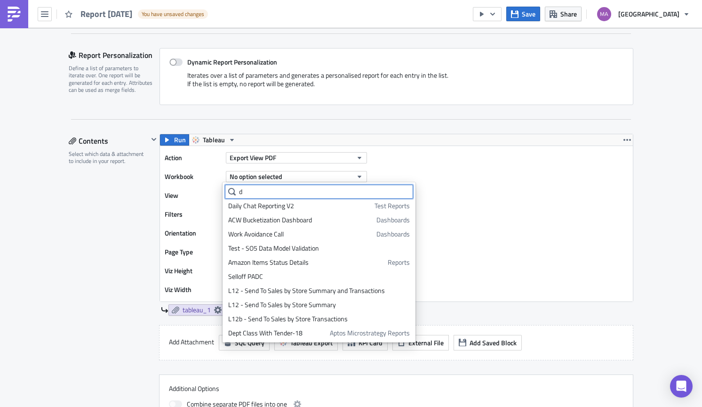
scroll to position [2, 0]
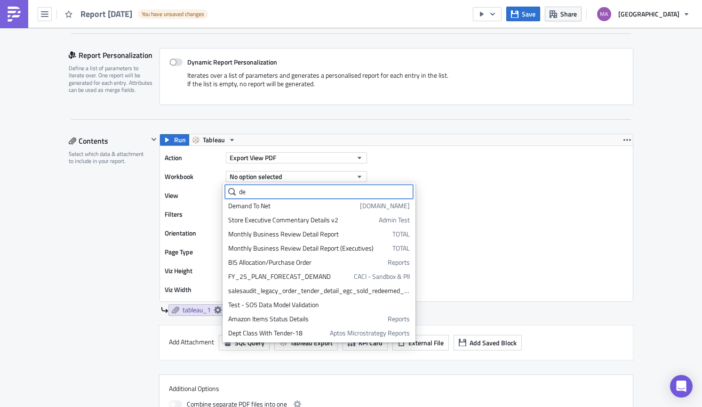
type input "de"
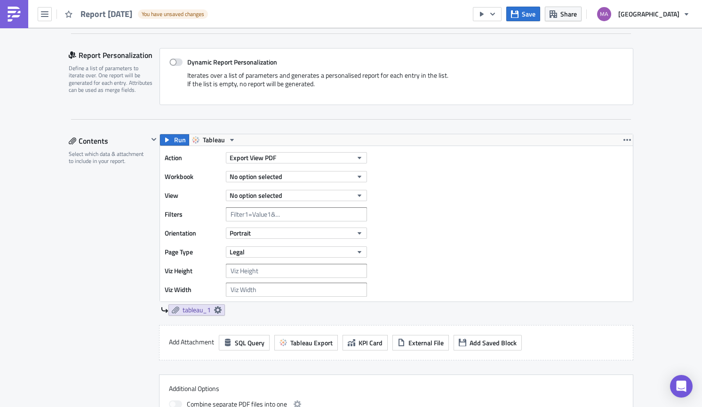
click at [498, 204] on div "Action Export View PDF Workbook No option selected View No option selected Filt…" at bounding box center [396, 223] width 473 height 155
